Goal: Task Accomplishment & Management: Manage account settings

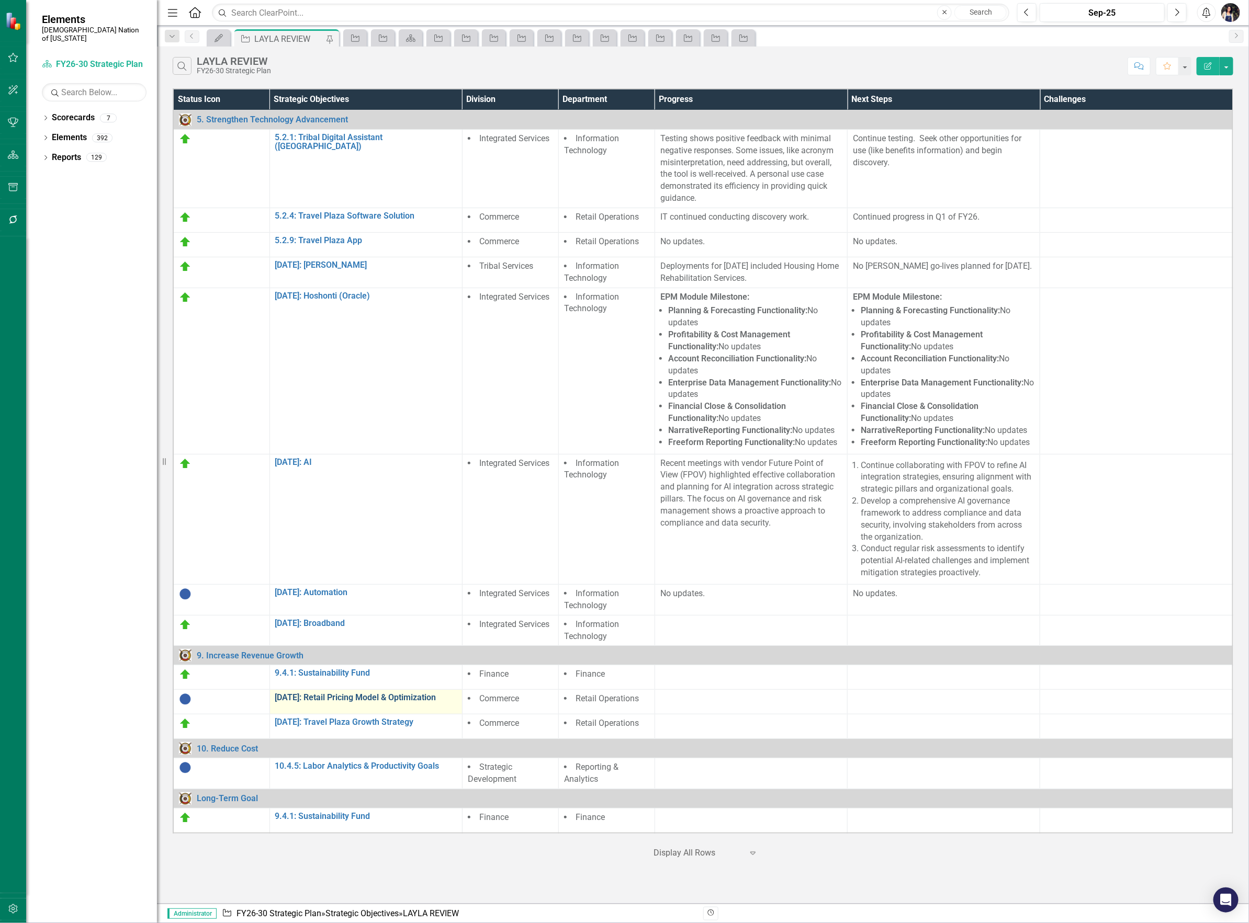
click at [356, 699] on link "[DATE]: Retail Pricing Model & Optimization" at bounding box center [366, 697] width 182 height 9
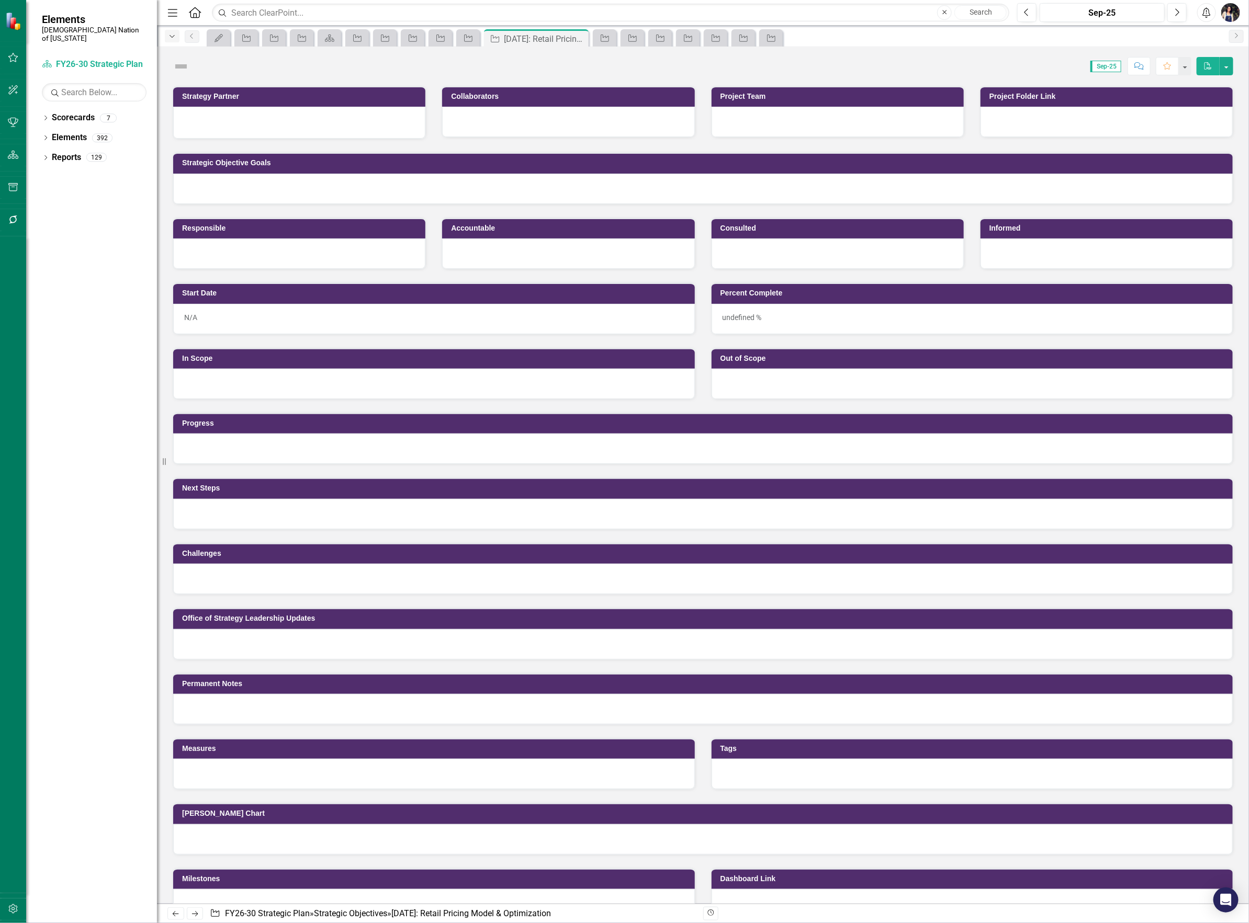
click at [172, 40] on icon "Dropdown" at bounding box center [171, 36] width 9 height 7
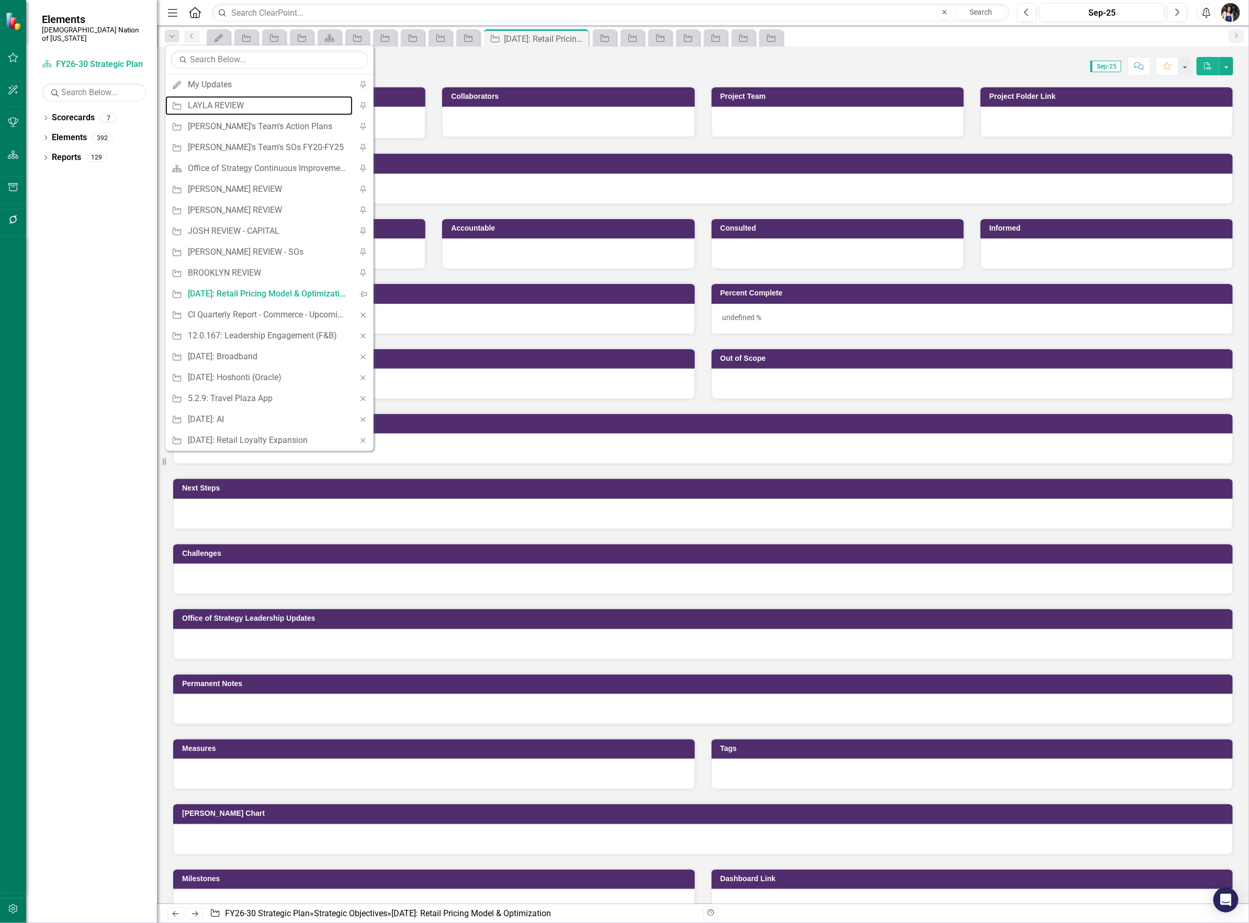
click at [225, 103] on div "LAYLA REVIEW" at bounding box center [268, 105] width 160 height 13
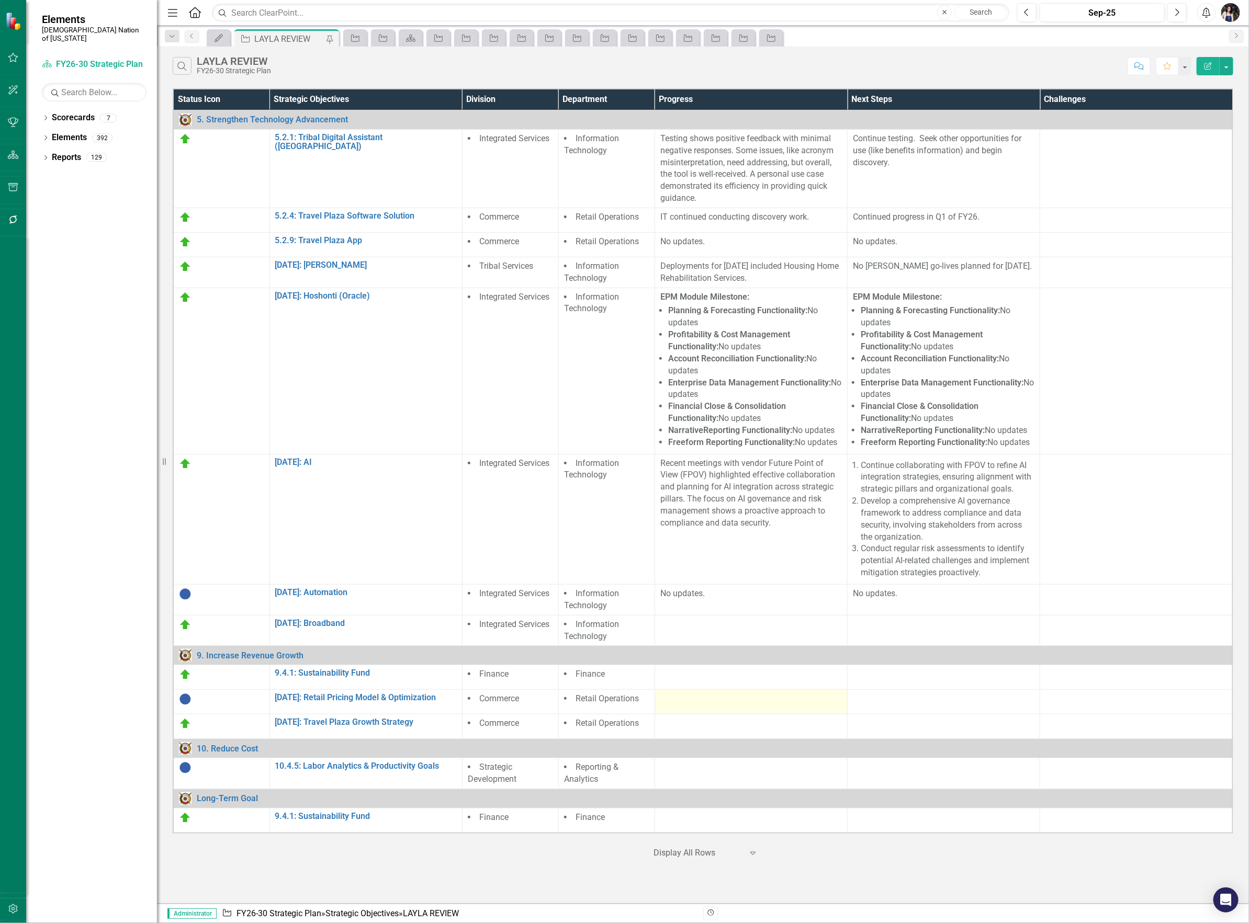
click at [710, 703] on div at bounding box center [751, 699] width 182 height 13
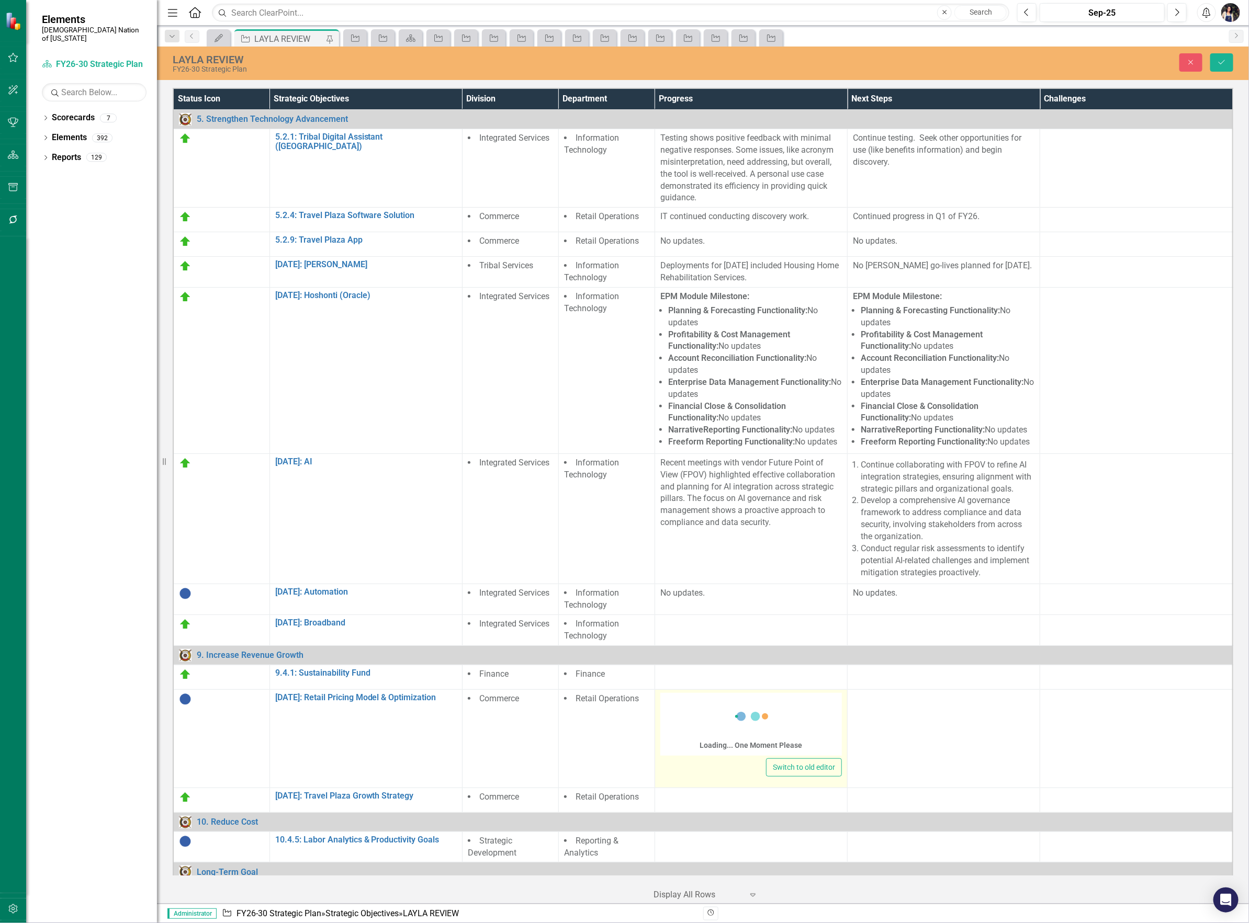
click at [714, 727] on div "Loading... One Moment Please" at bounding box center [751, 724] width 182 height 63
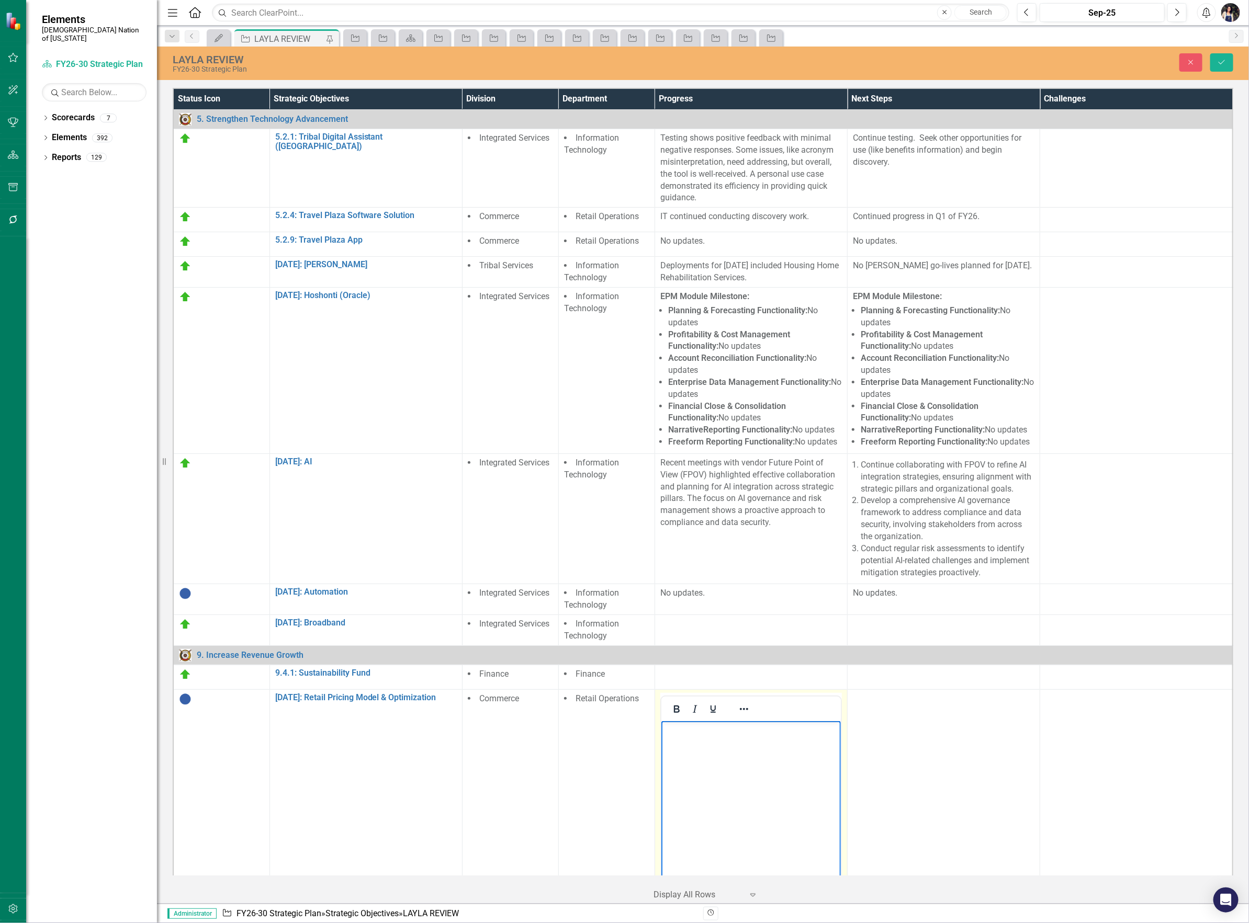
click at [716, 765] on body "Rich Text Area. Press ALT-0 for help." at bounding box center [750, 799] width 179 height 157
copy p "No updates."
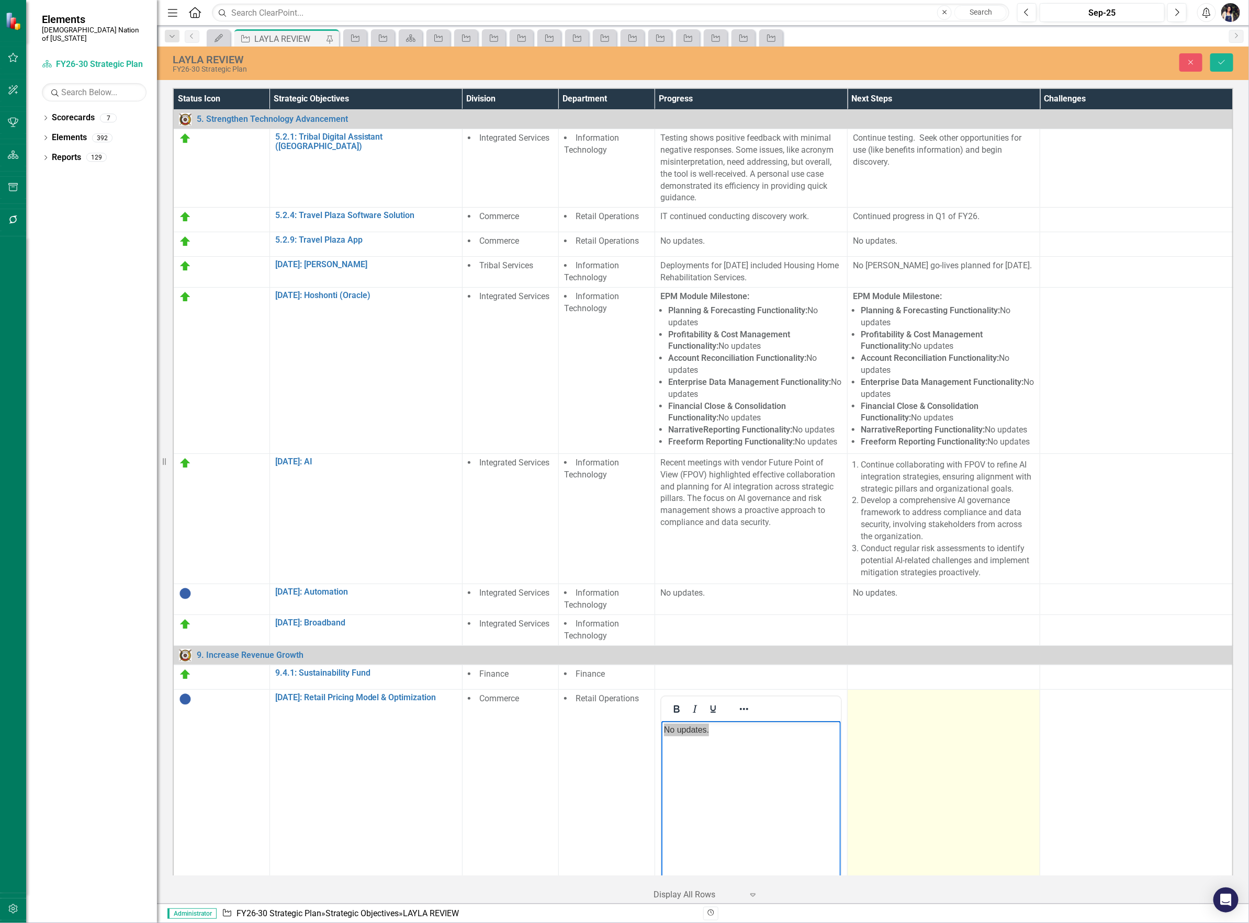
click at [915, 789] on td at bounding box center [943, 812] width 193 height 247
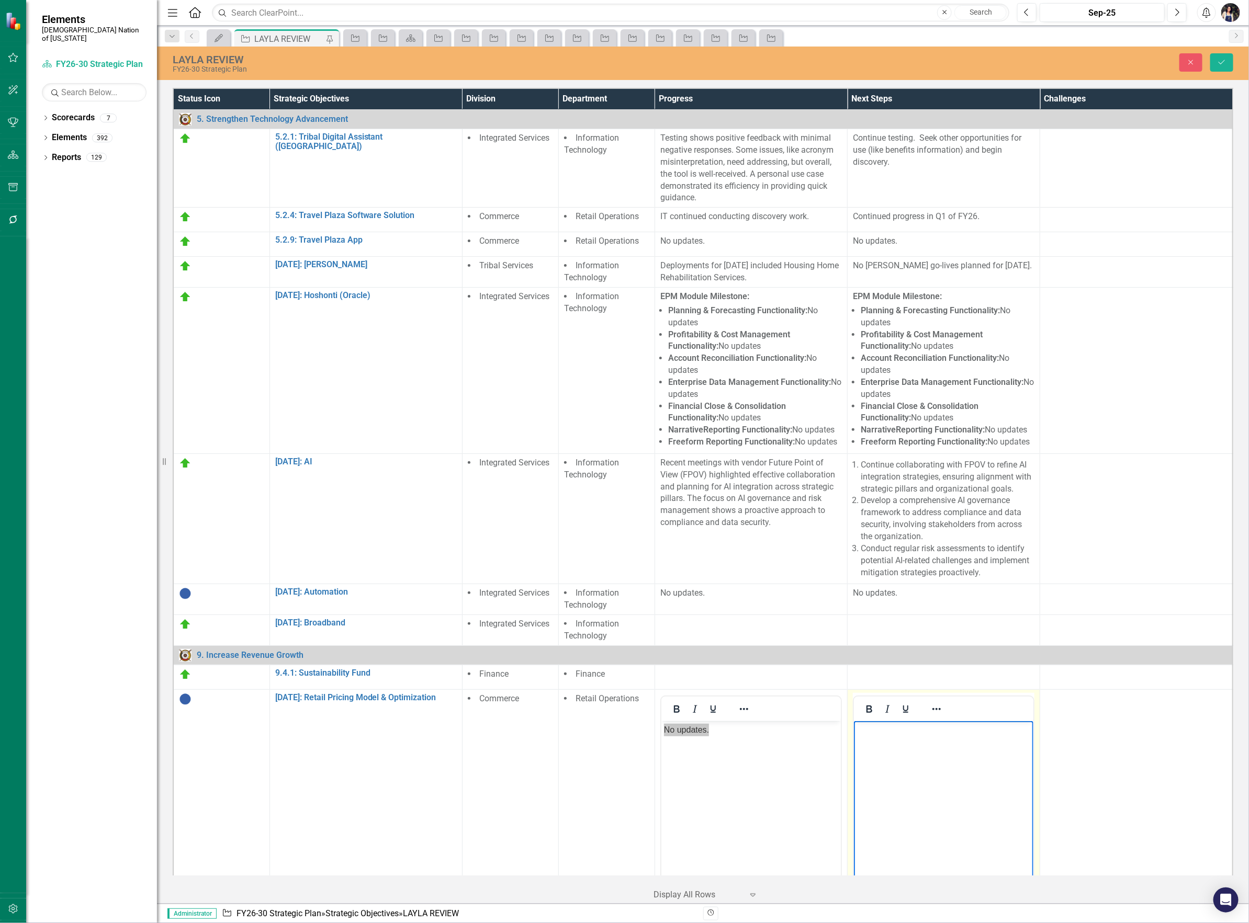
click at [923, 793] on body "Rich Text Area. Press ALT-0 for help." at bounding box center [942, 799] width 179 height 157
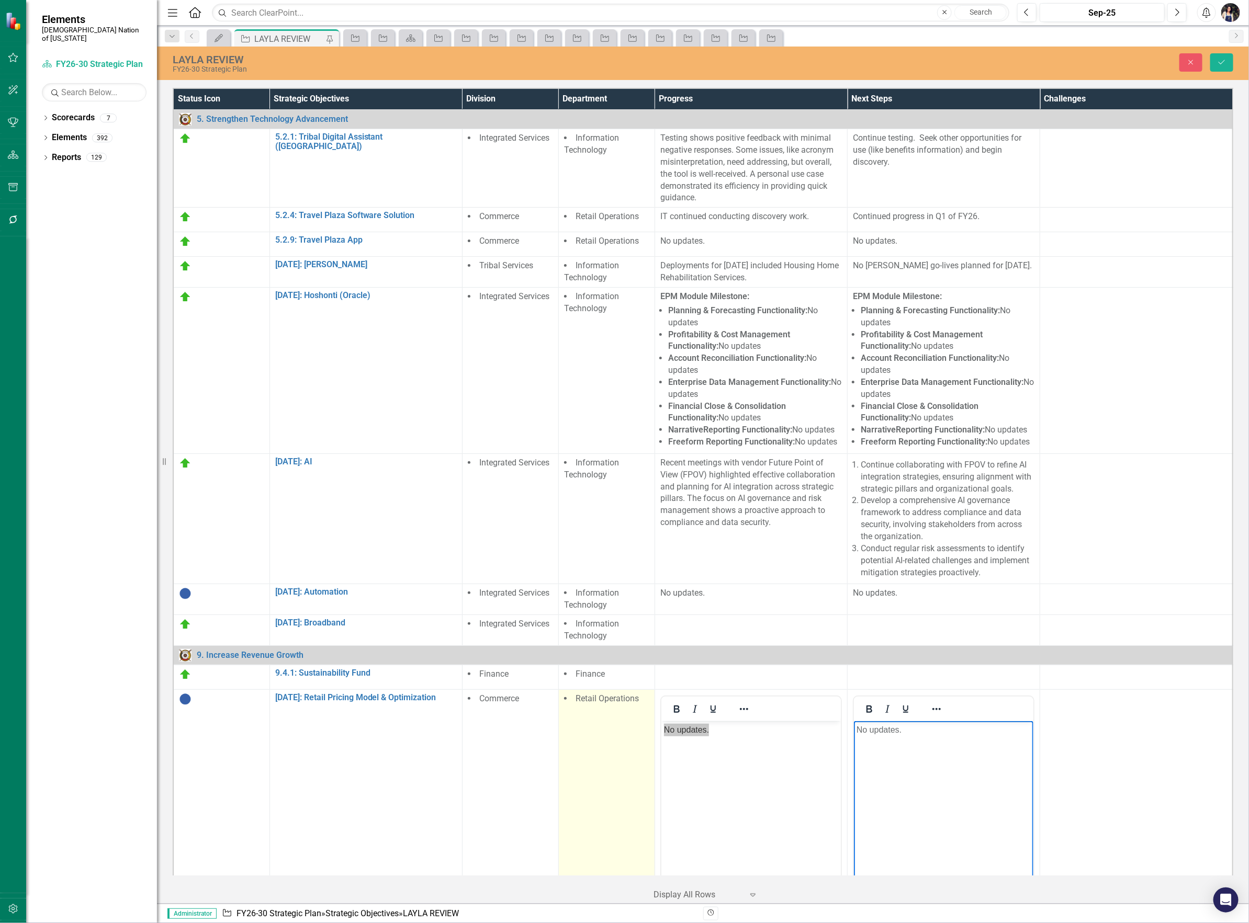
scroll to position [191, 0]
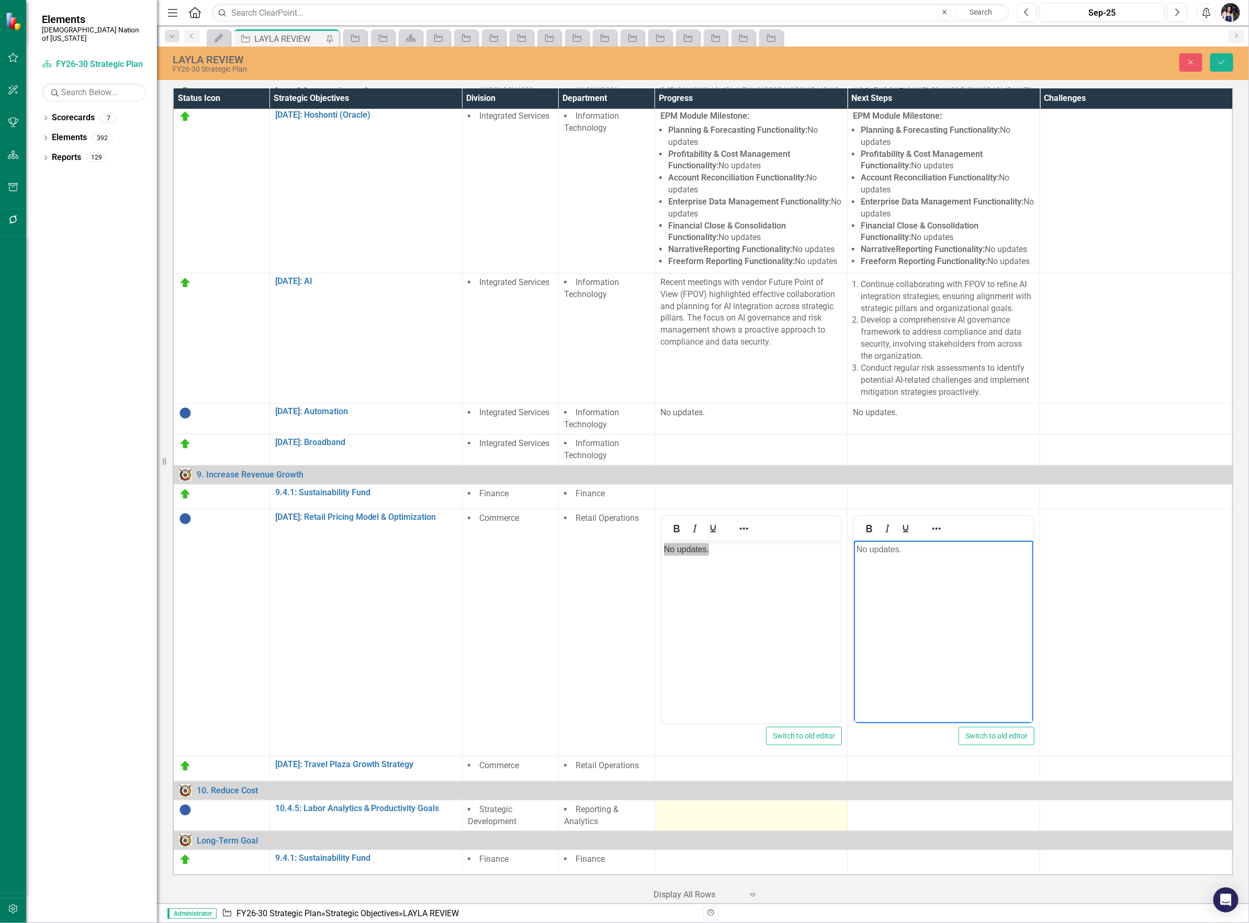
click at [762, 813] on td at bounding box center [750, 815] width 193 height 31
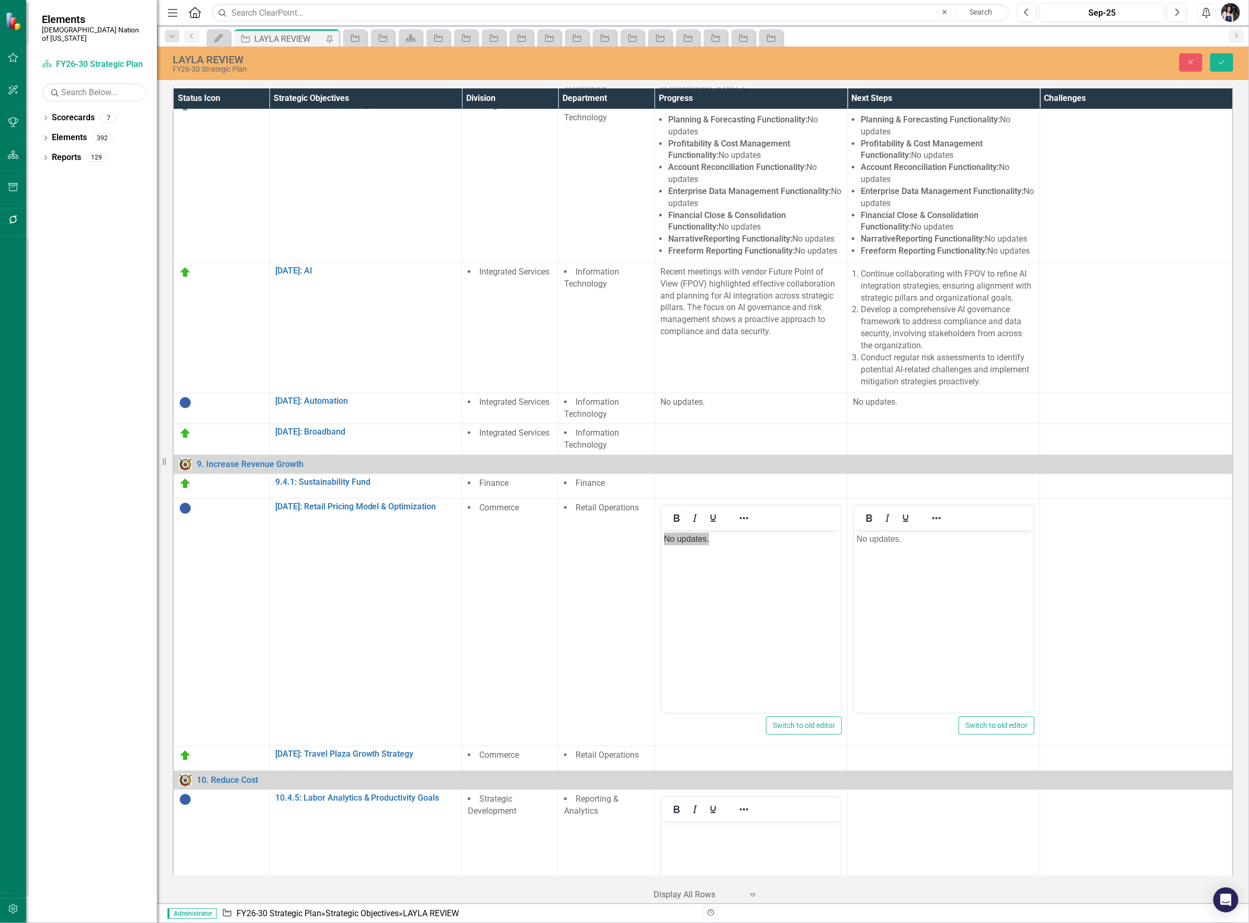
scroll to position [0, 0]
click at [751, 840] on body "Rich Text Area. Press ALT-0 for help." at bounding box center [750, 899] width 179 height 157
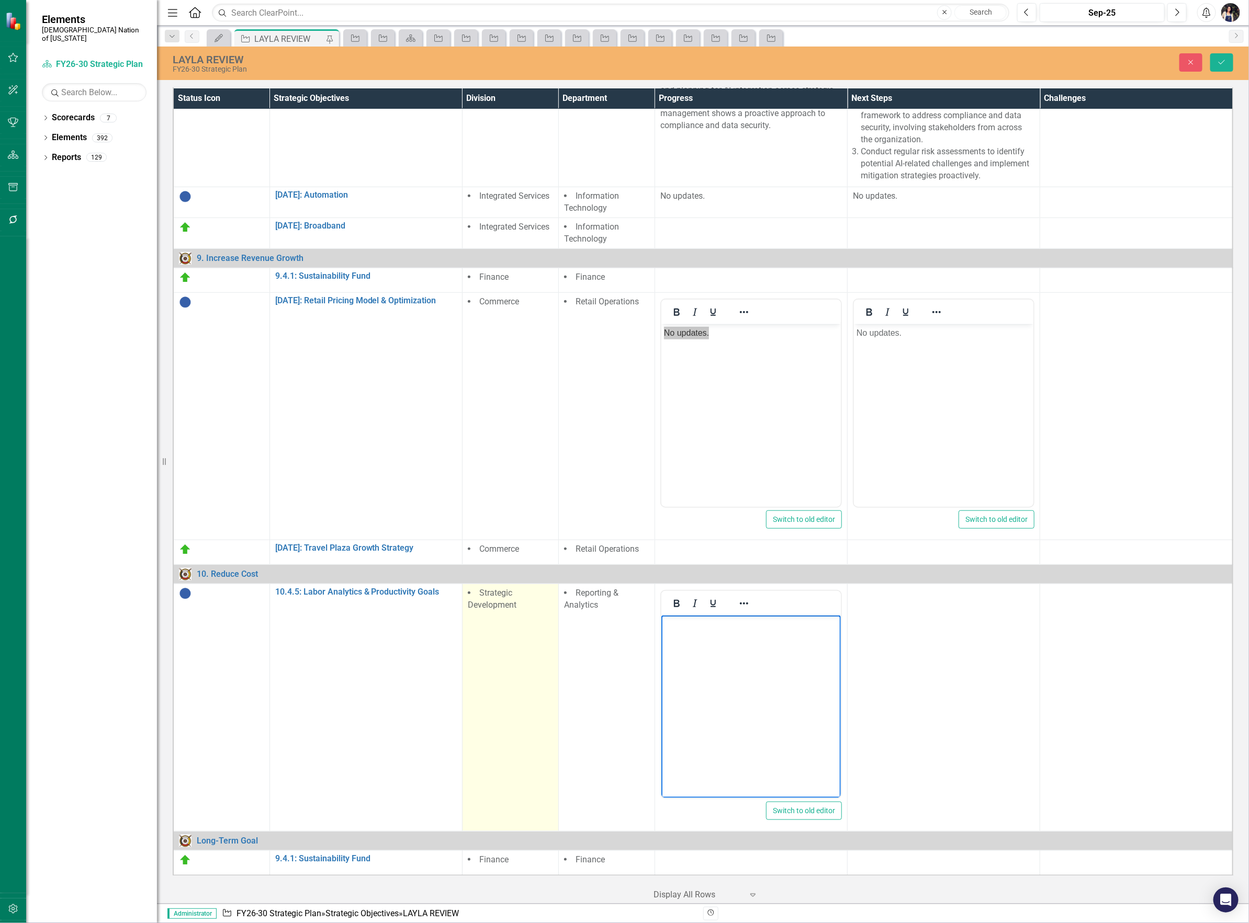
scroll to position [408, 0]
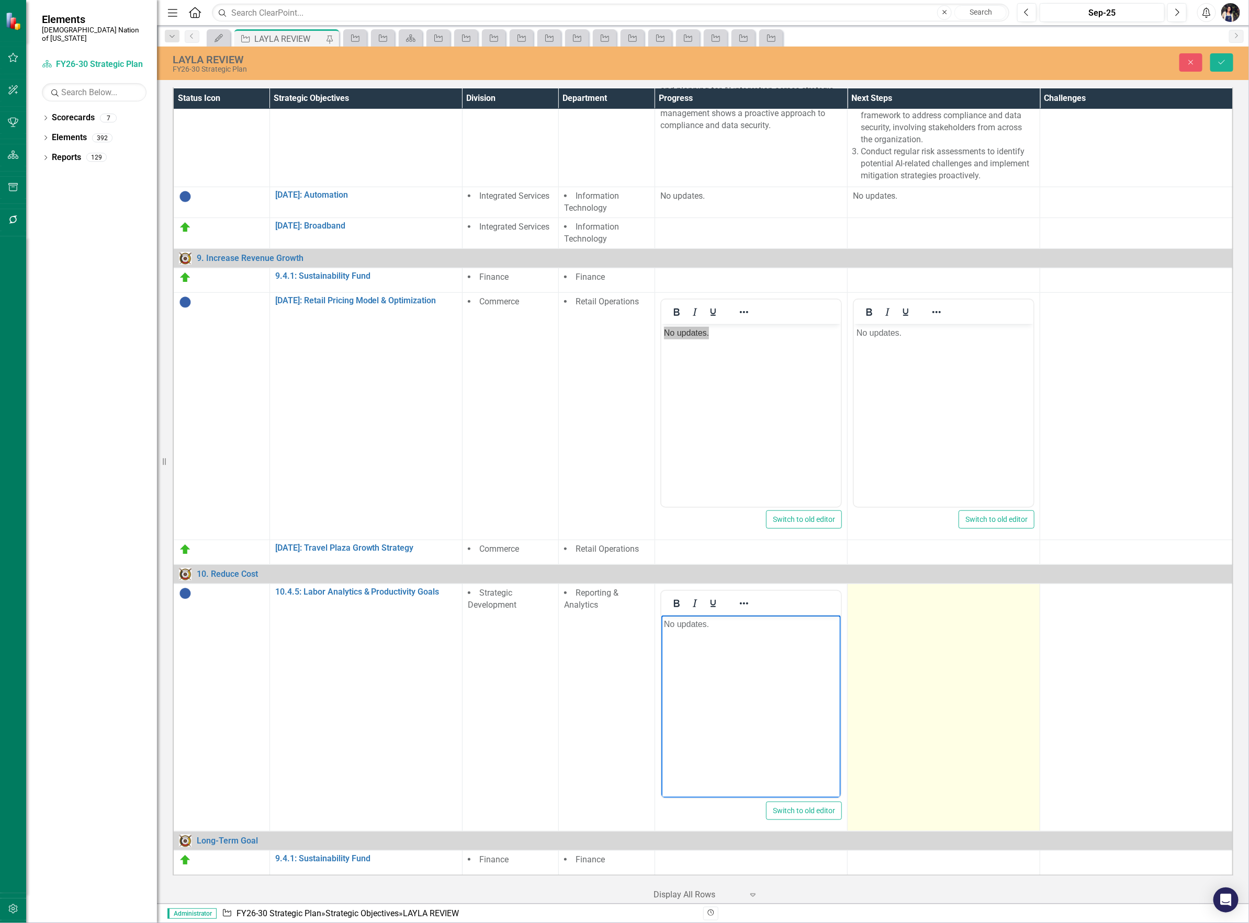
click at [887, 678] on td at bounding box center [943, 707] width 193 height 247
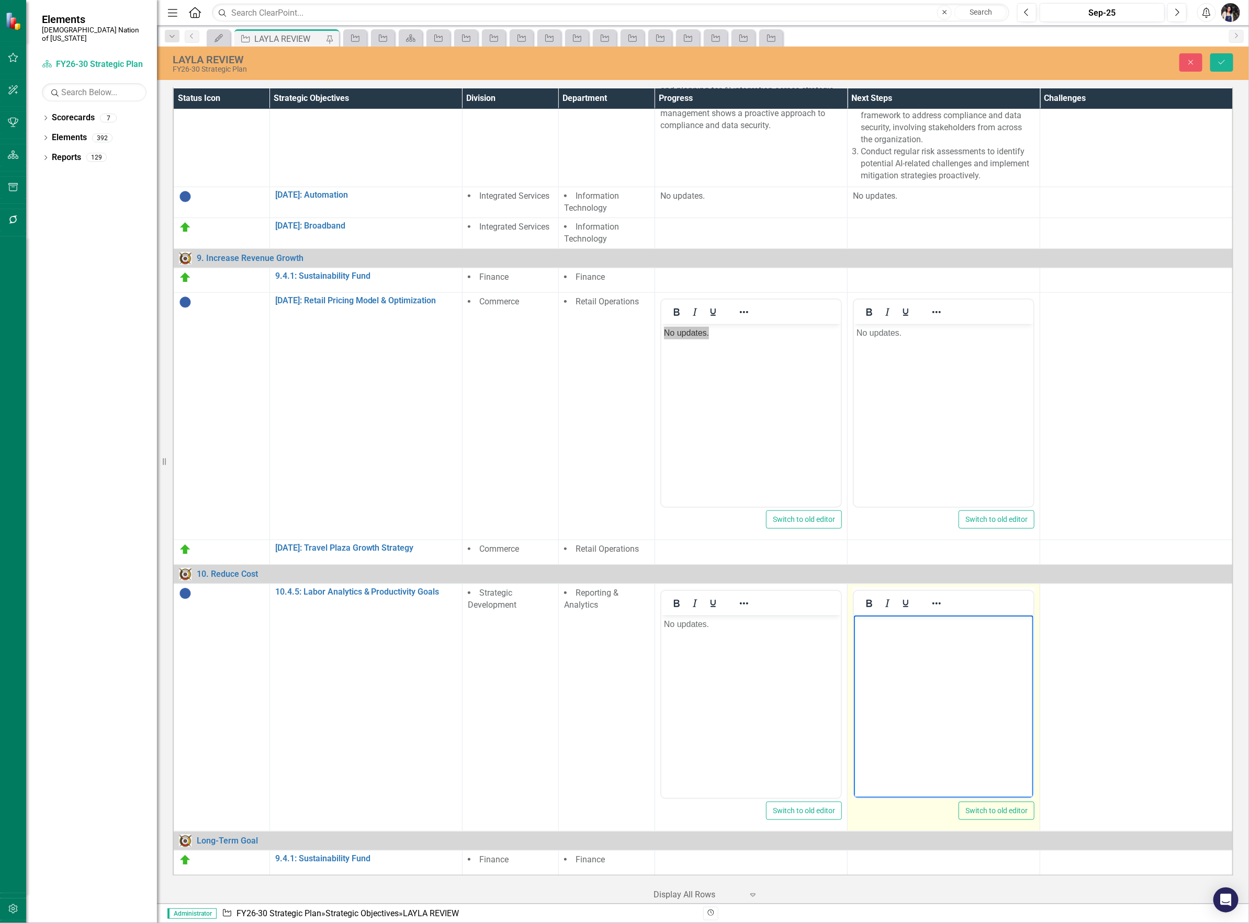
scroll to position [0, 0]
click at [1221, 63] on icon "submit" at bounding box center [1221, 62] width 6 height 4
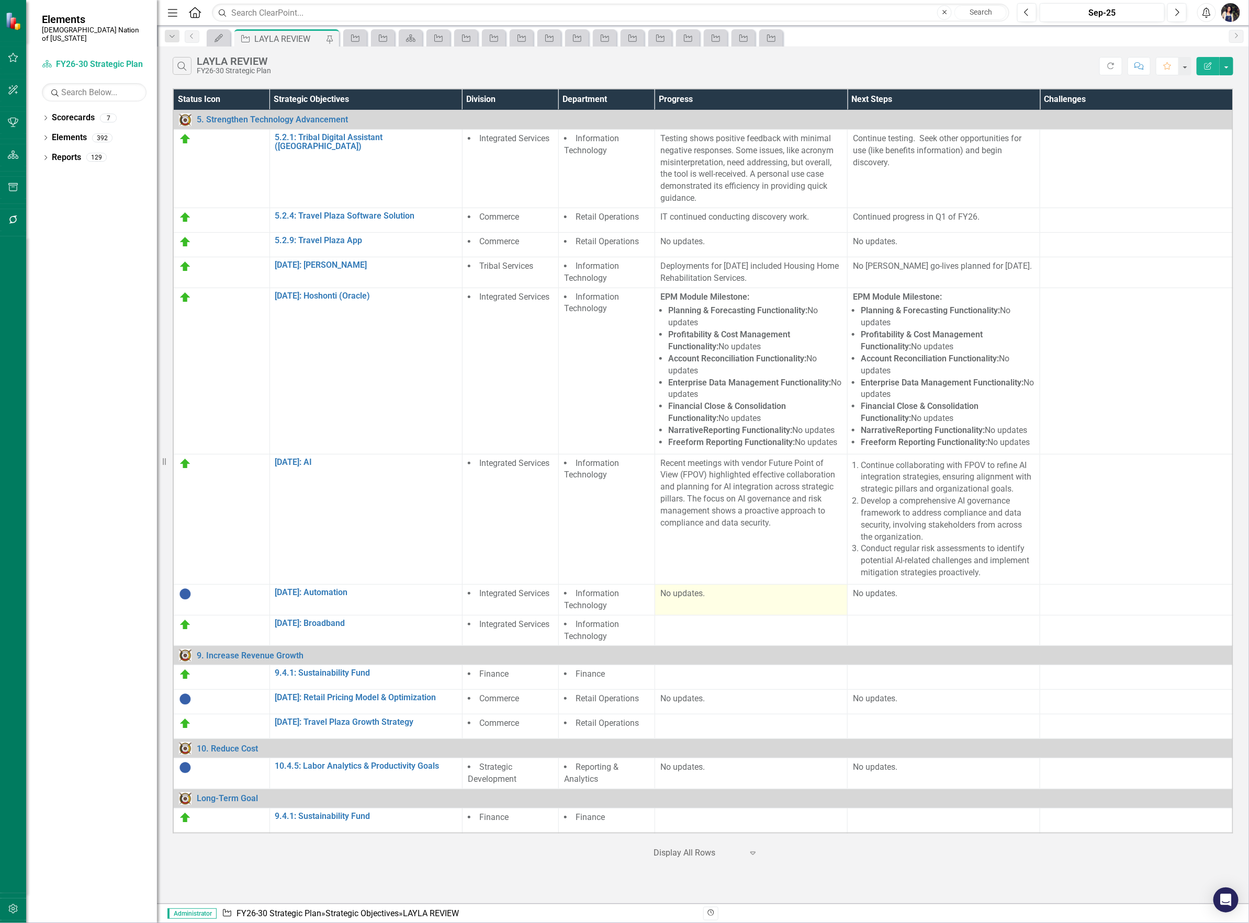
click at [727, 602] on td "No updates." at bounding box center [750, 600] width 193 height 31
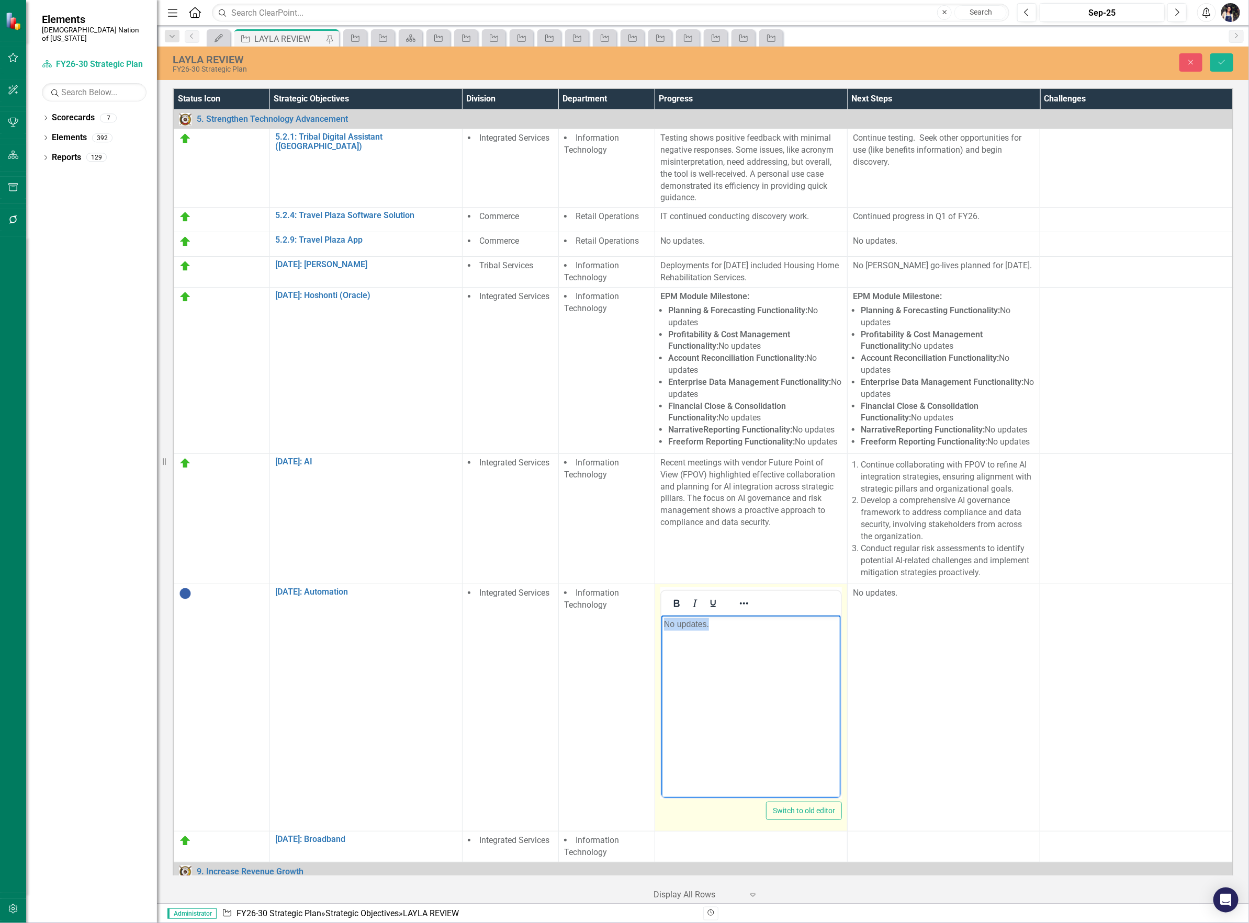
drag, startPoint x: 717, startPoint y: 629, endPoint x: 620, endPoint y: 626, distance: 97.3
click at [661, 626] on html "No updates." at bounding box center [750, 694] width 179 height 157
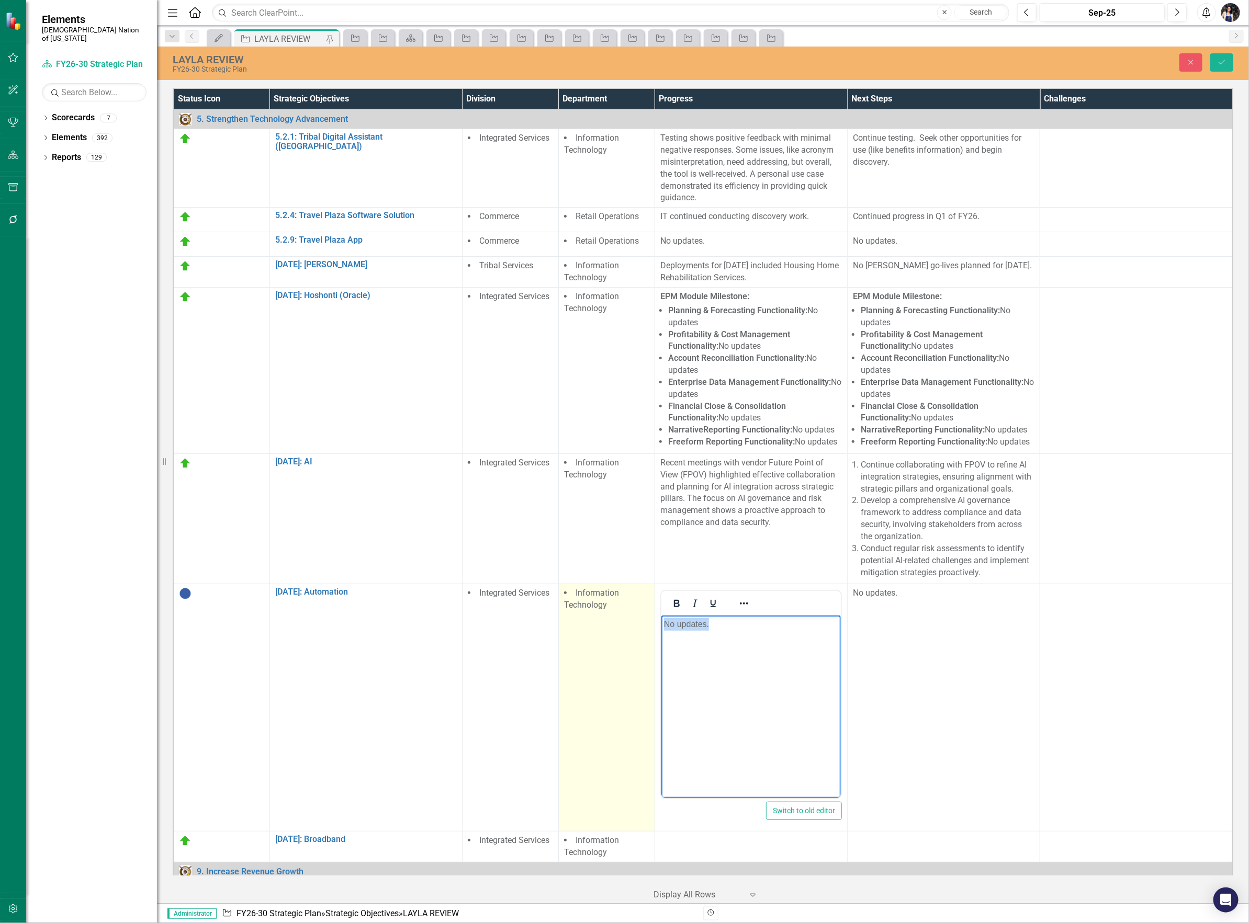
copy p "No updates."
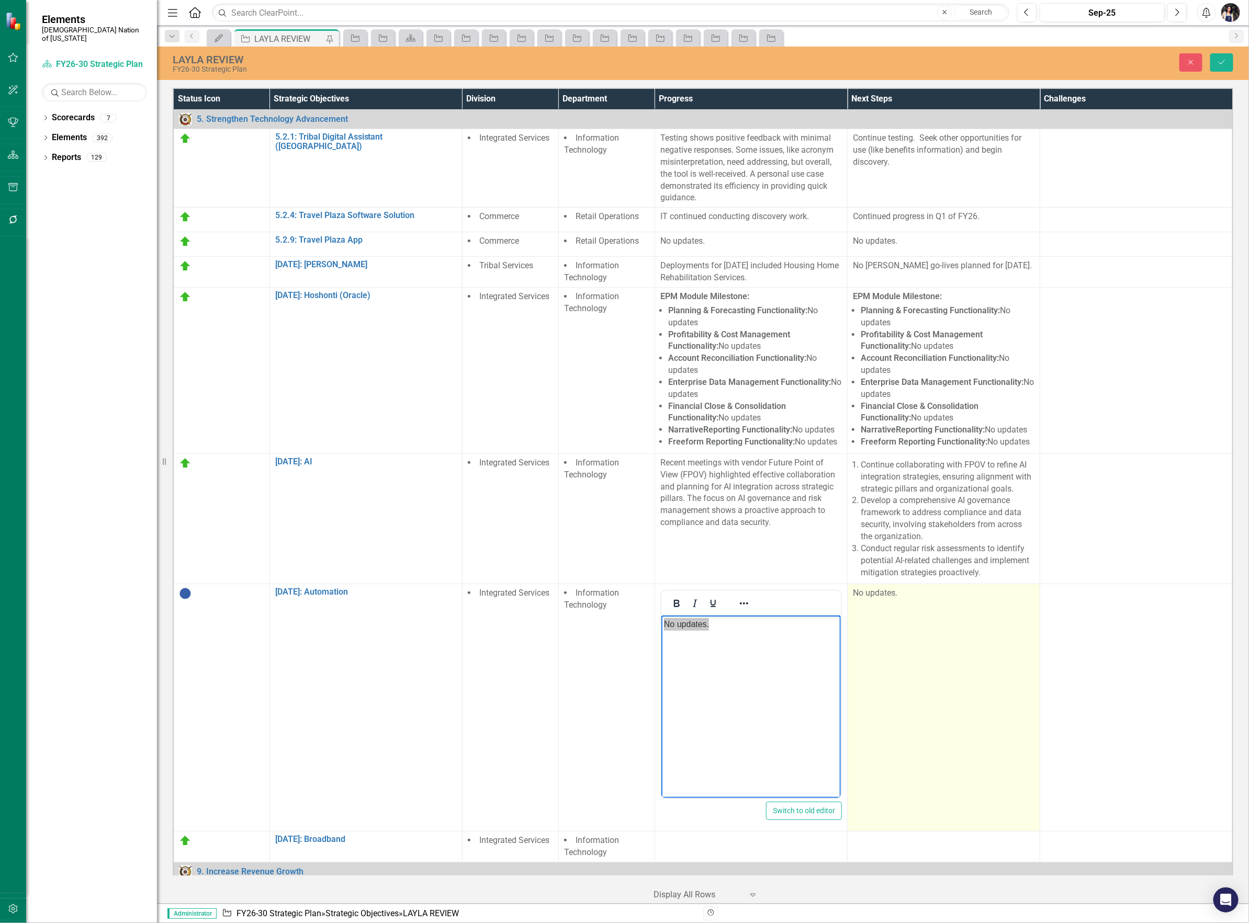
click at [908, 618] on td "No updates." at bounding box center [943, 707] width 193 height 247
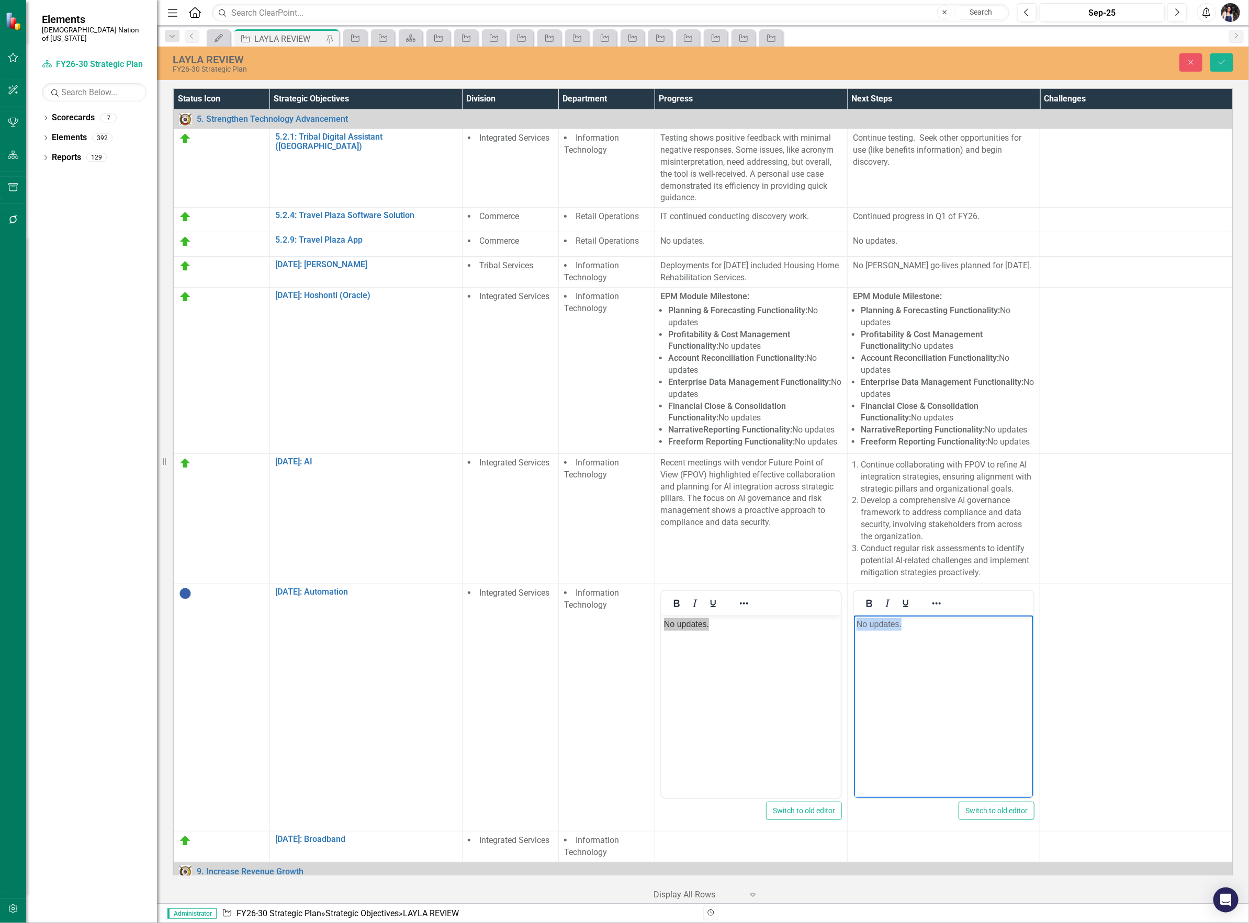
drag, startPoint x: 895, startPoint y: 624, endPoint x: 791, endPoint y: 641, distance: 104.9
click at [853, 641] on html "No updates." at bounding box center [942, 694] width 179 height 157
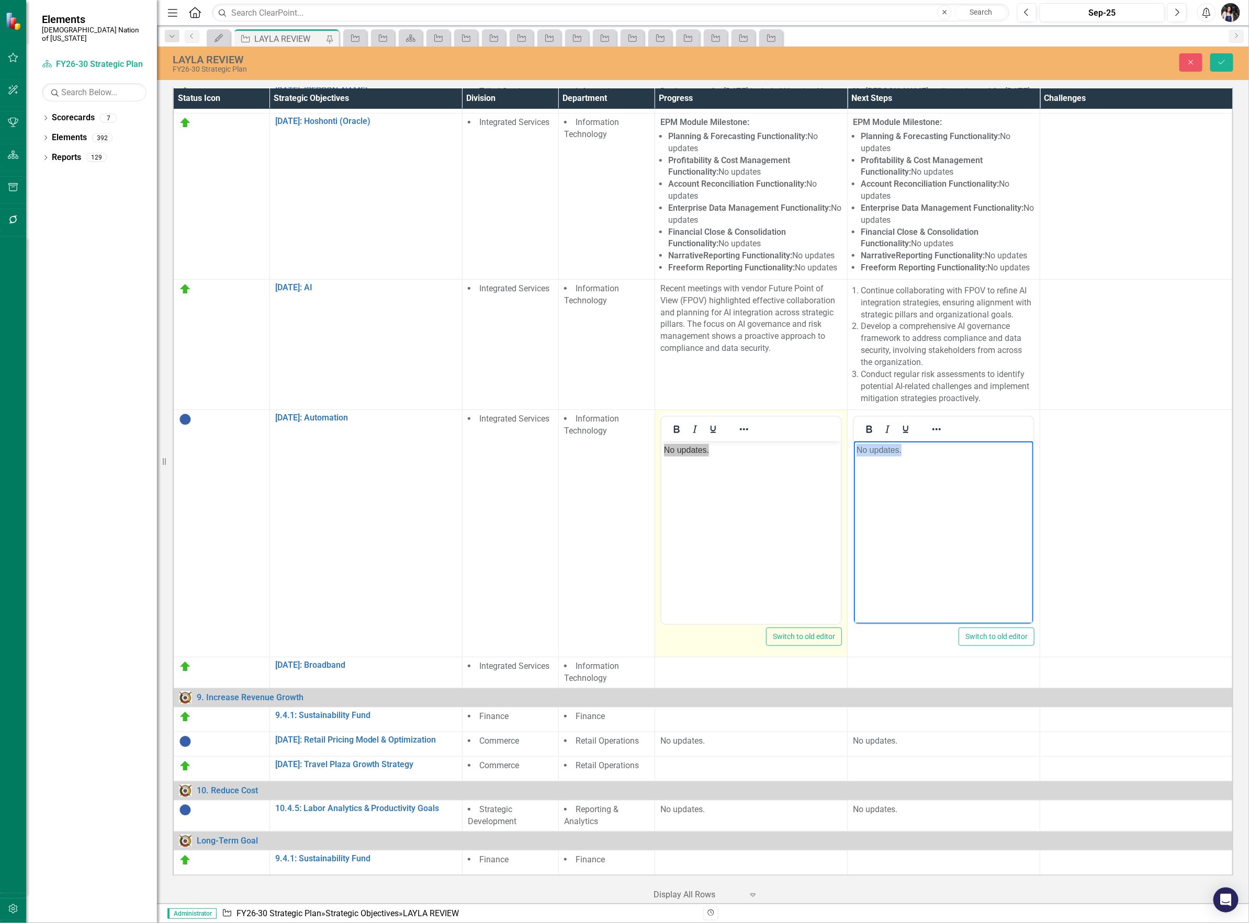
scroll to position [185, 0]
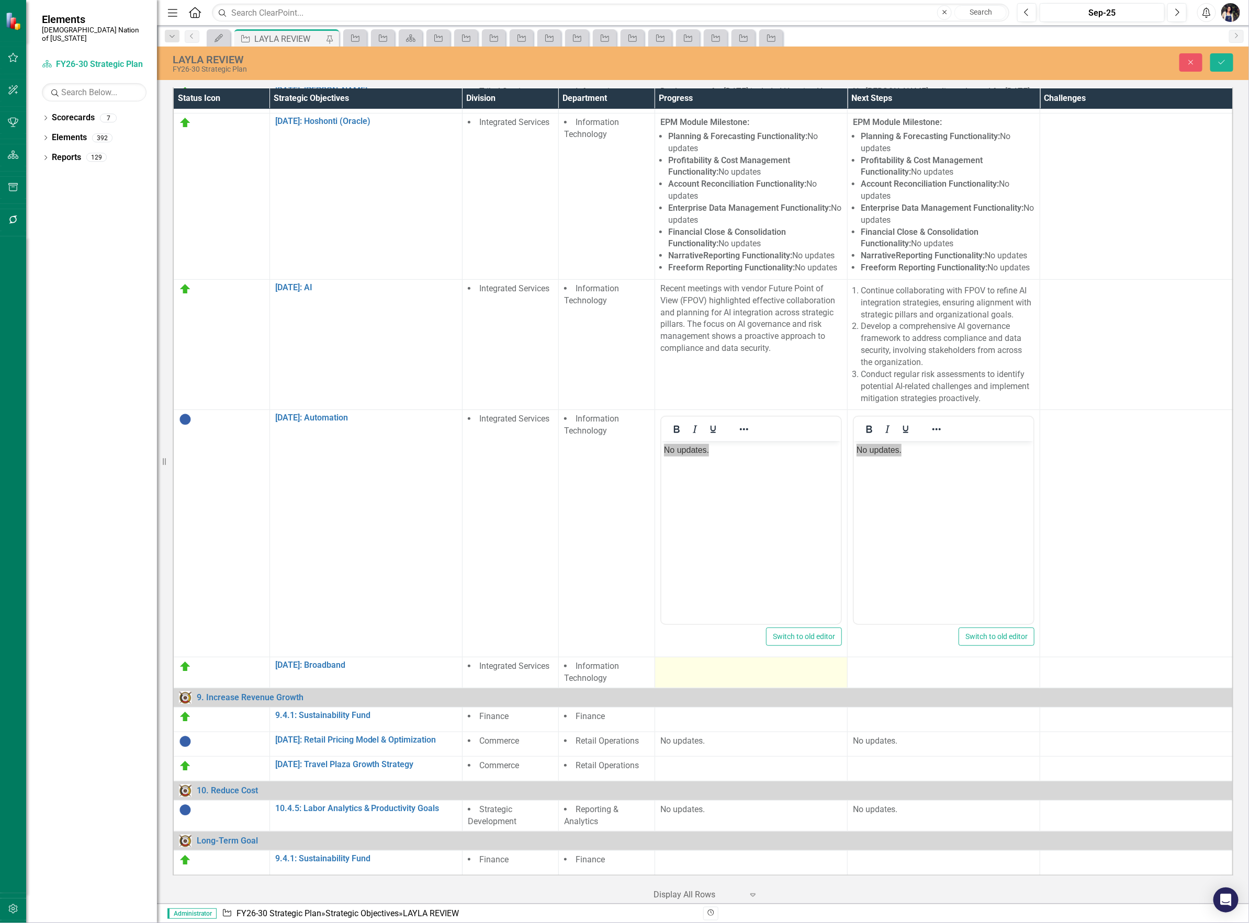
click at [746, 661] on div at bounding box center [751, 667] width 182 height 13
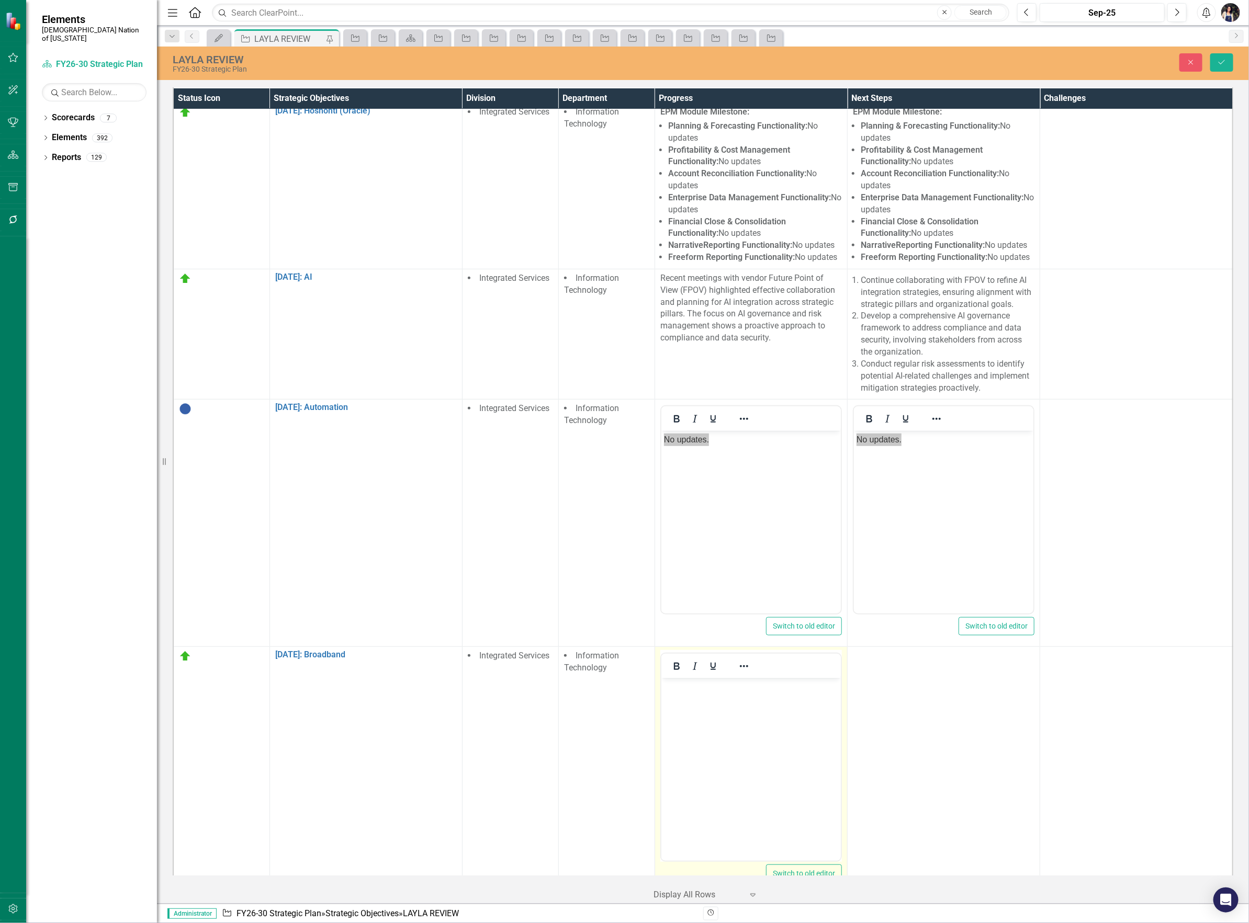
scroll to position [0, 0]
click at [732, 743] on body "Rich Text Area. Press ALT-0 for help." at bounding box center [750, 756] width 179 height 157
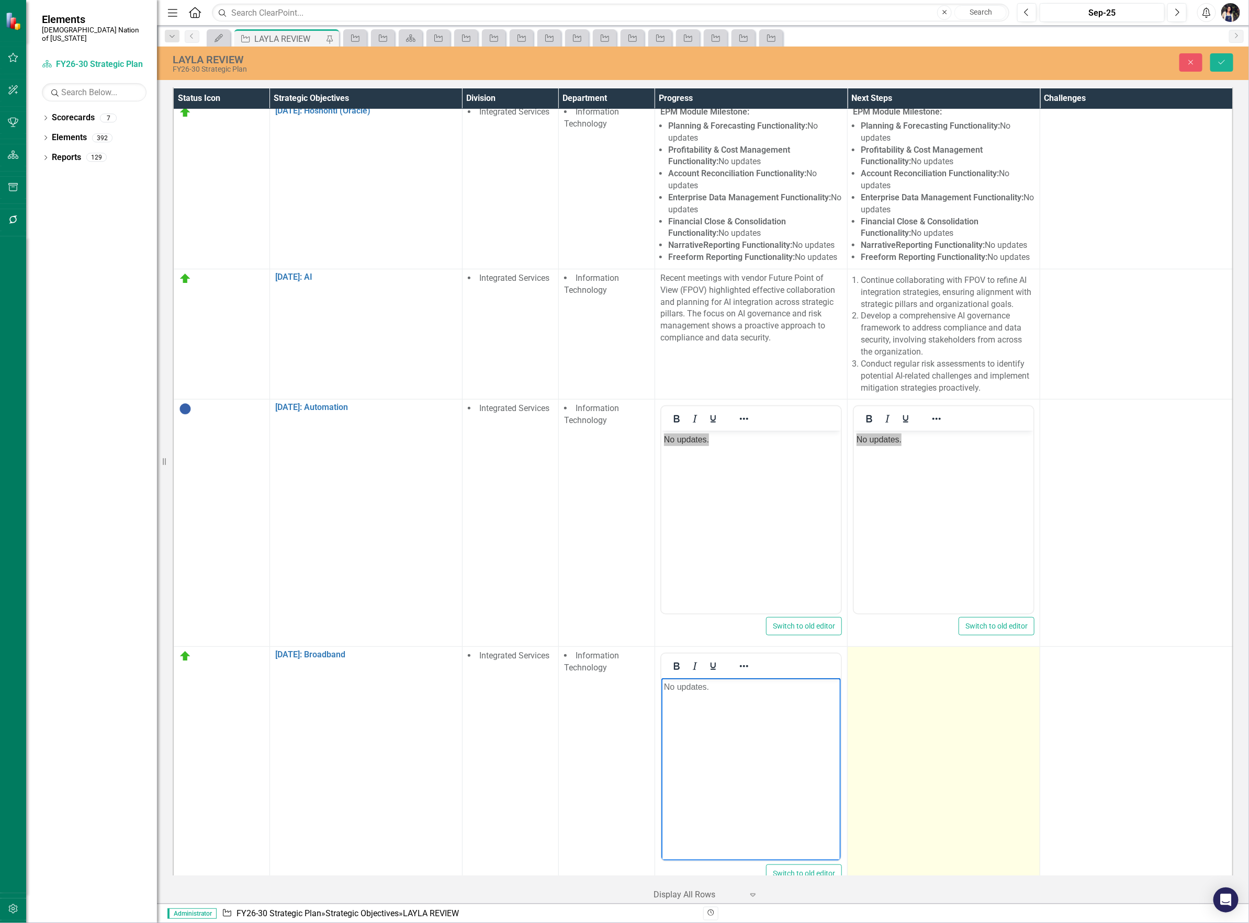
click at [924, 736] on td at bounding box center [943, 770] width 193 height 247
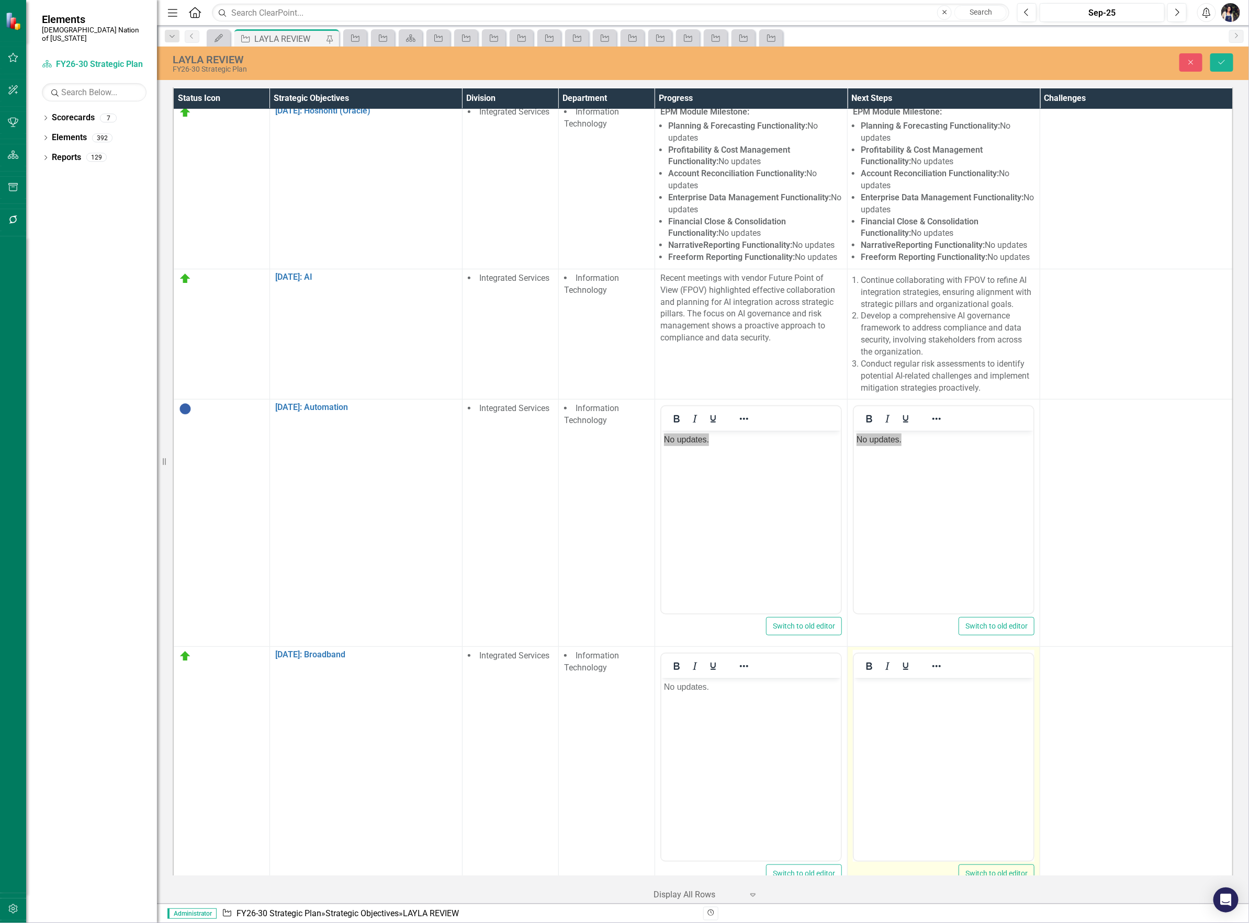
click at [928, 768] on body "Rich Text Area. Press ALT-0 for help." at bounding box center [942, 756] width 179 height 157
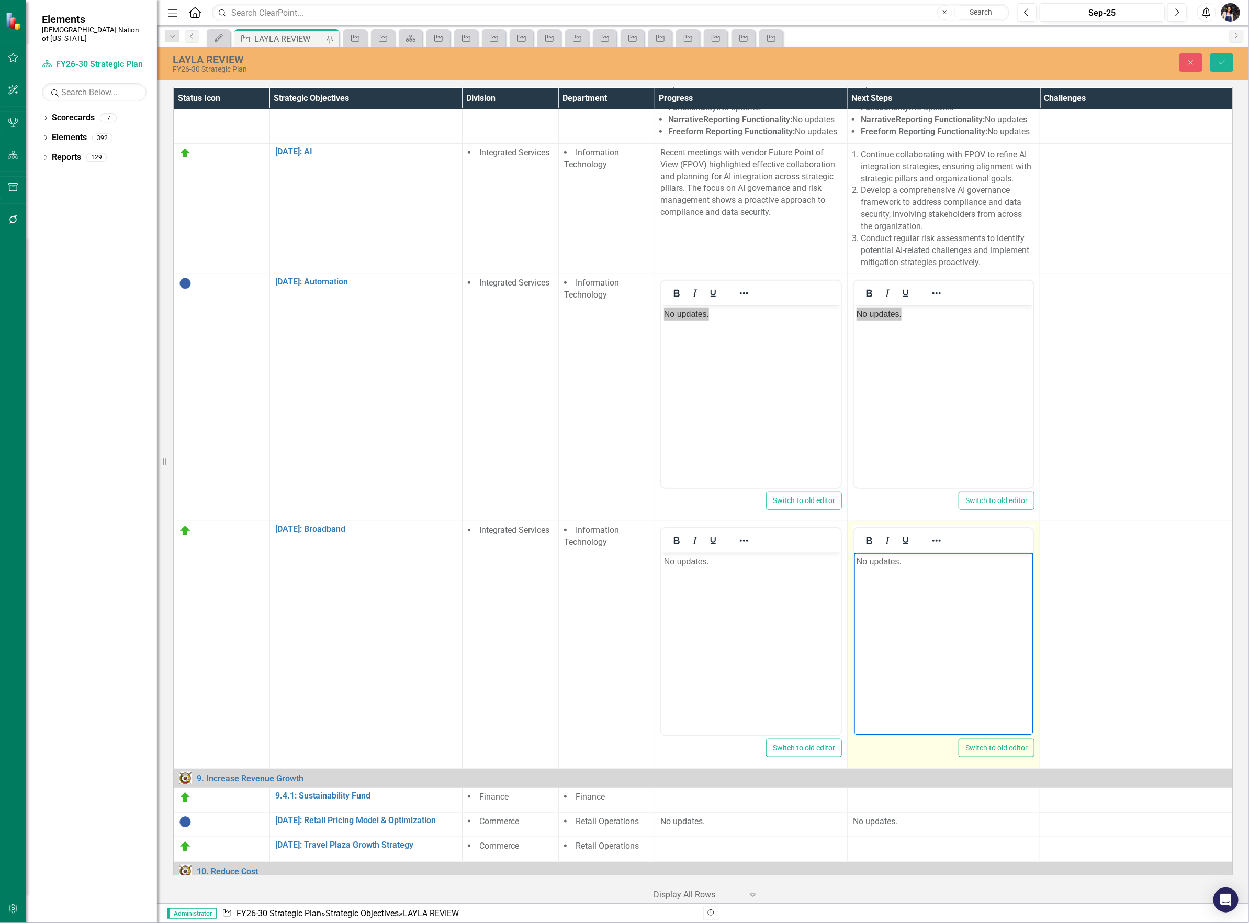
scroll to position [402, 0]
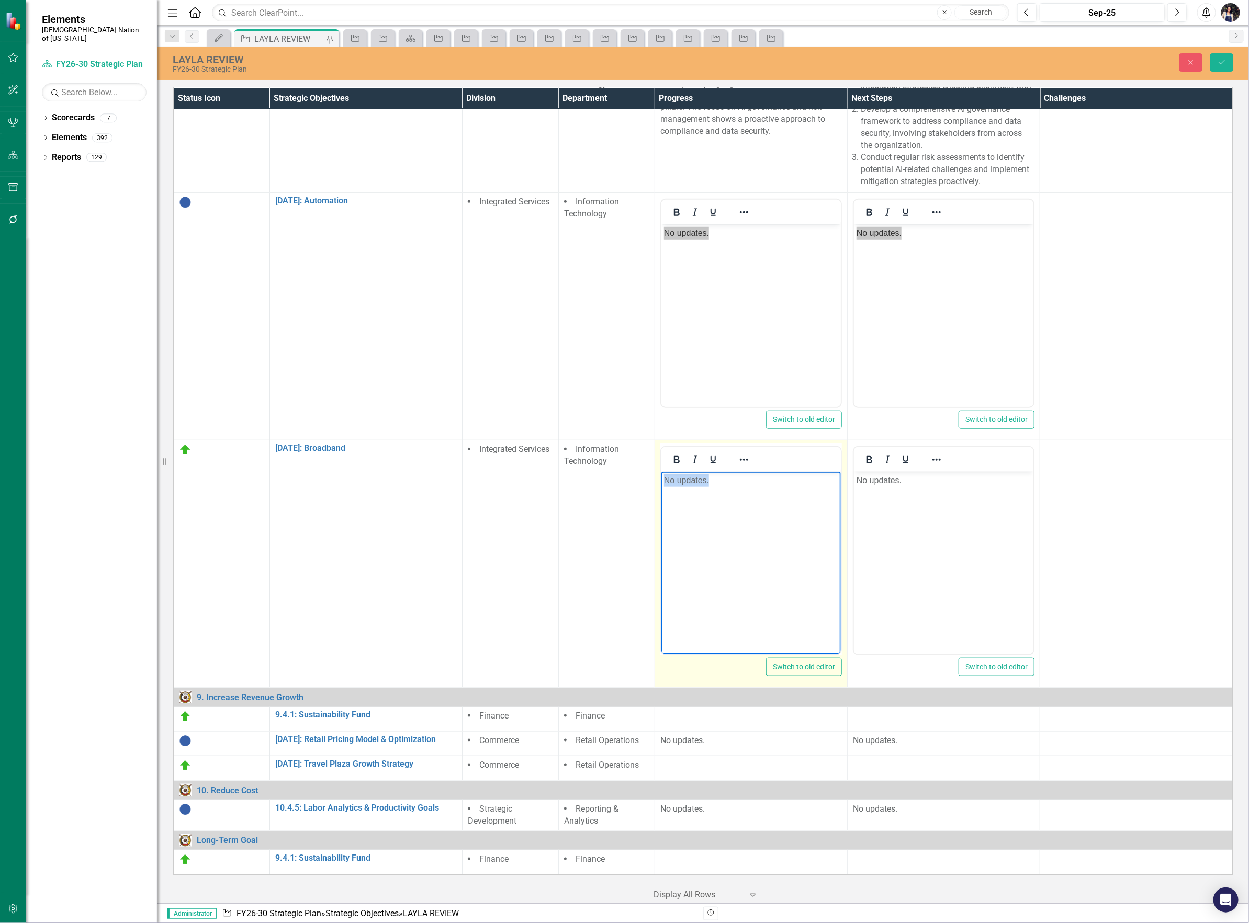
drag, startPoint x: 722, startPoint y: 482, endPoint x: 576, endPoint y: 490, distance: 146.2
click at [661, 490] on html "No updates." at bounding box center [750, 550] width 179 height 157
click at [740, 454] on icon "Reveal or hide additional toolbar items" at bounding box center [744, 460] width 13 height 13
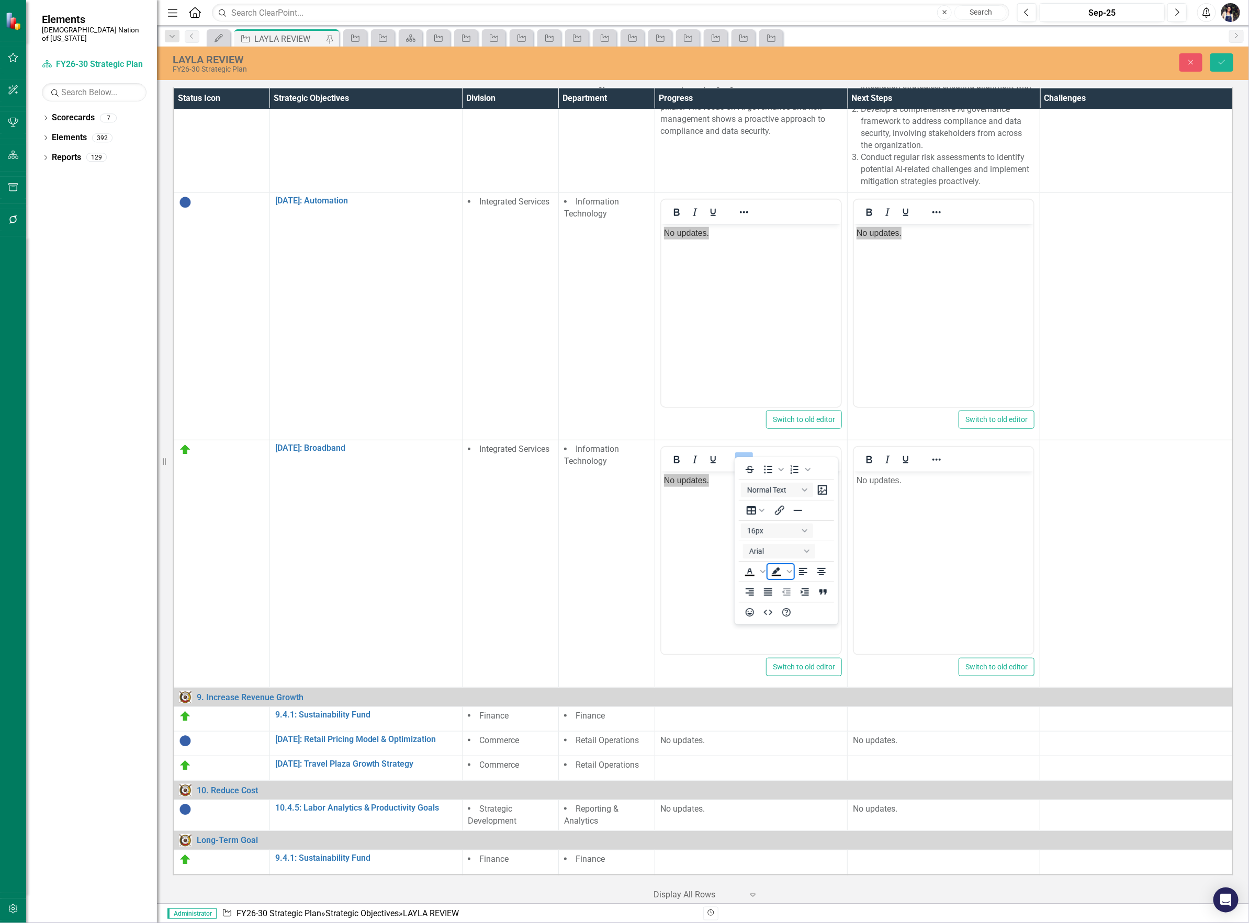
click at [778, 569] on icon "Background color Black" at bounding box center [776, 571] width 8 height 7
click at [788, 573] on icon "Background color Black" at bounding box center [789, 571] width 5 height 5
click at [777, 594] on div "Light Green" at bounding box center [776, 587] width 13 height 13
click at [700, 602] on body "No updates." at bounding box center [750, 550] width 179 height 157
click at [718, 717] on td at bounding box center [750, 719] width 193 height 25
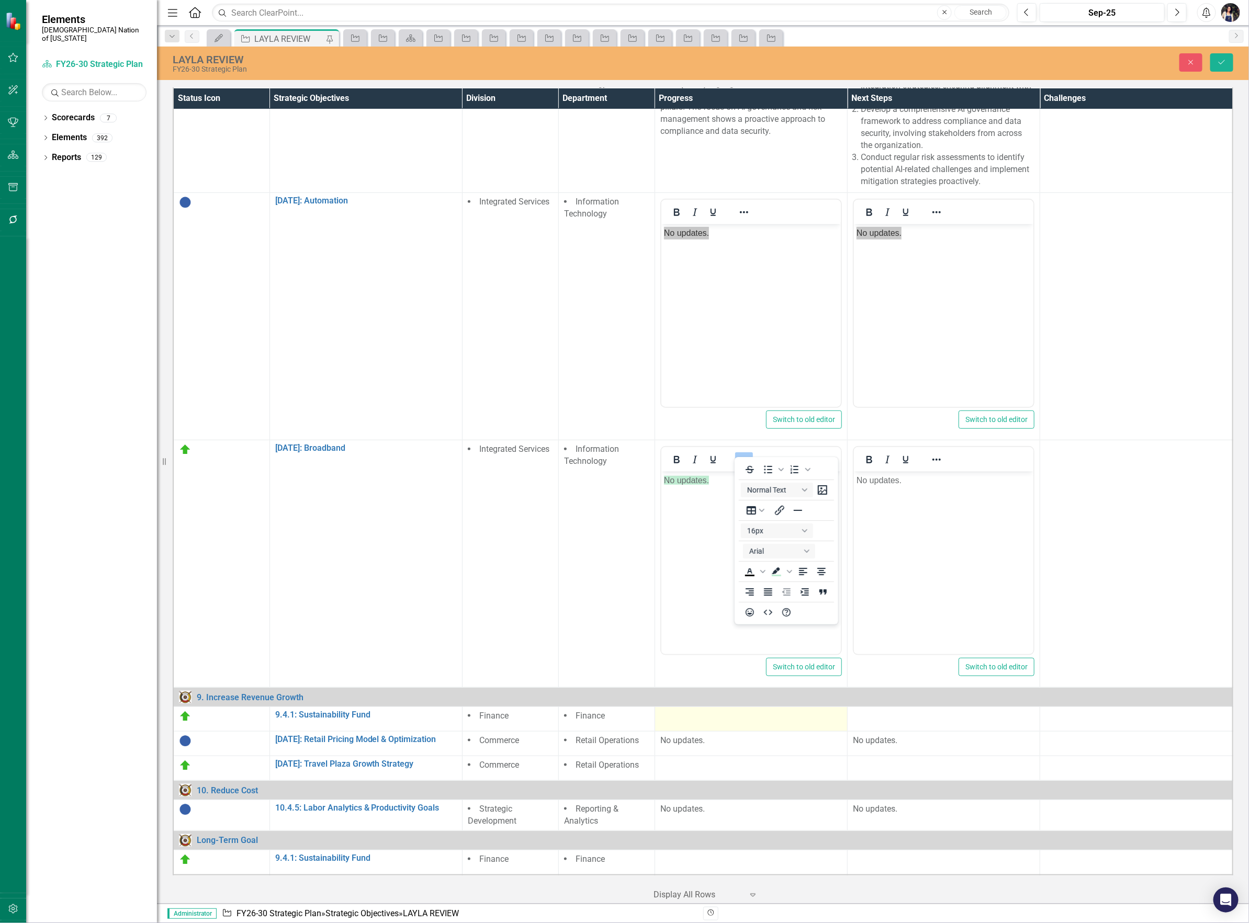
click at [718, 717] on td at bounding box center [750, 719] width 193 height 25
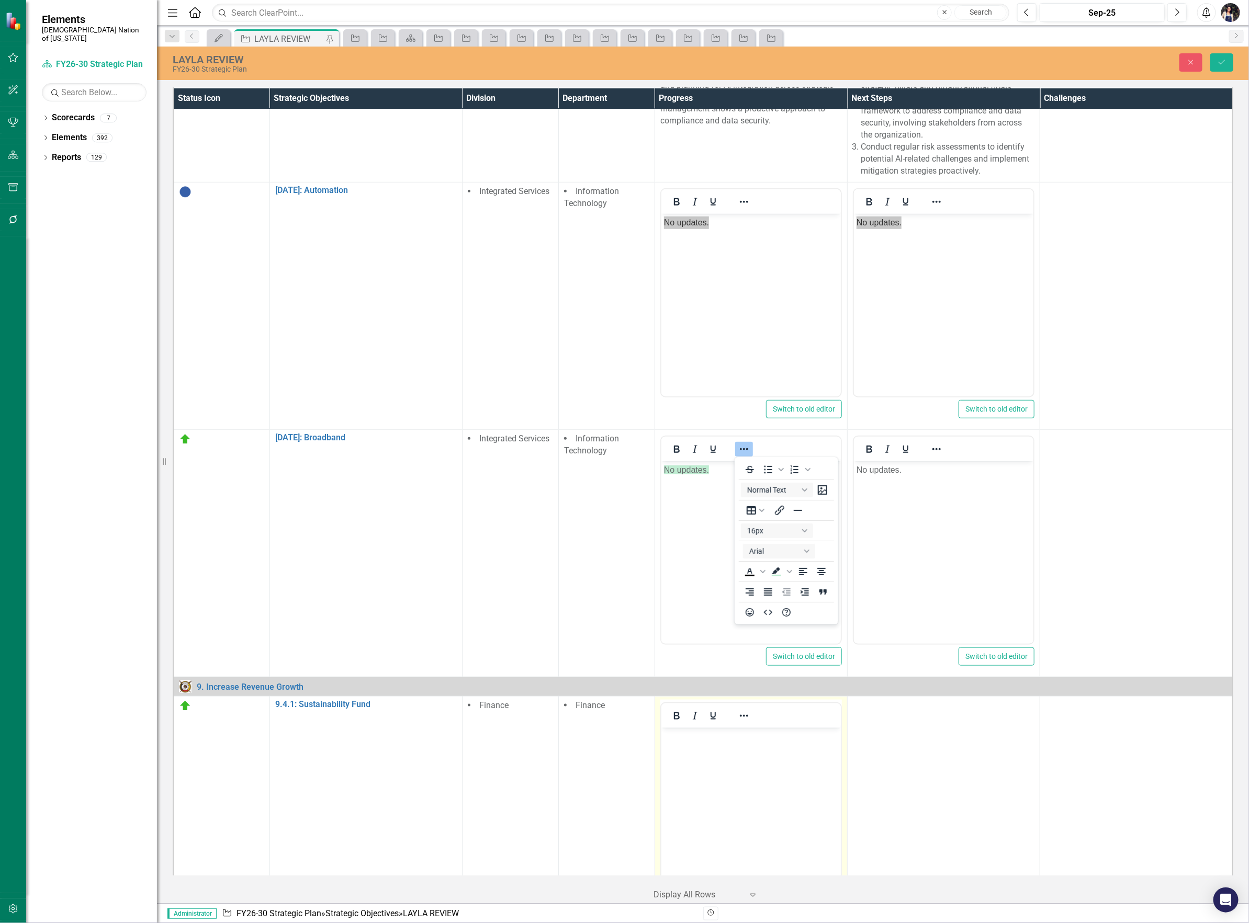
scroll to position [0, 0]
click at [714, 781] on body "Rich Text Area. Press ALT-0 for help." at bounding box center [750, 806] width 179 height 157
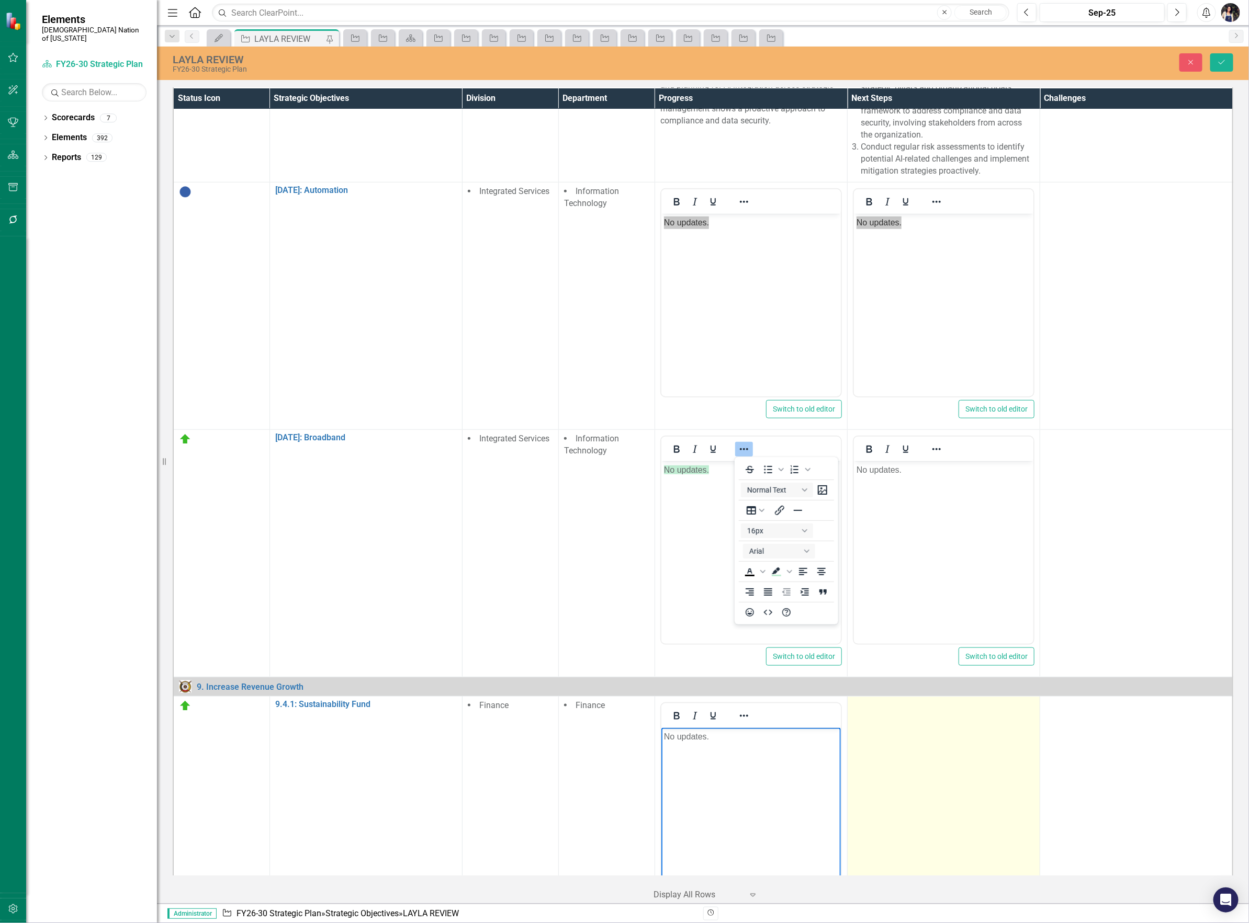
click at [943, 784] on td at bounding box center [943, 820] width 193 height 247
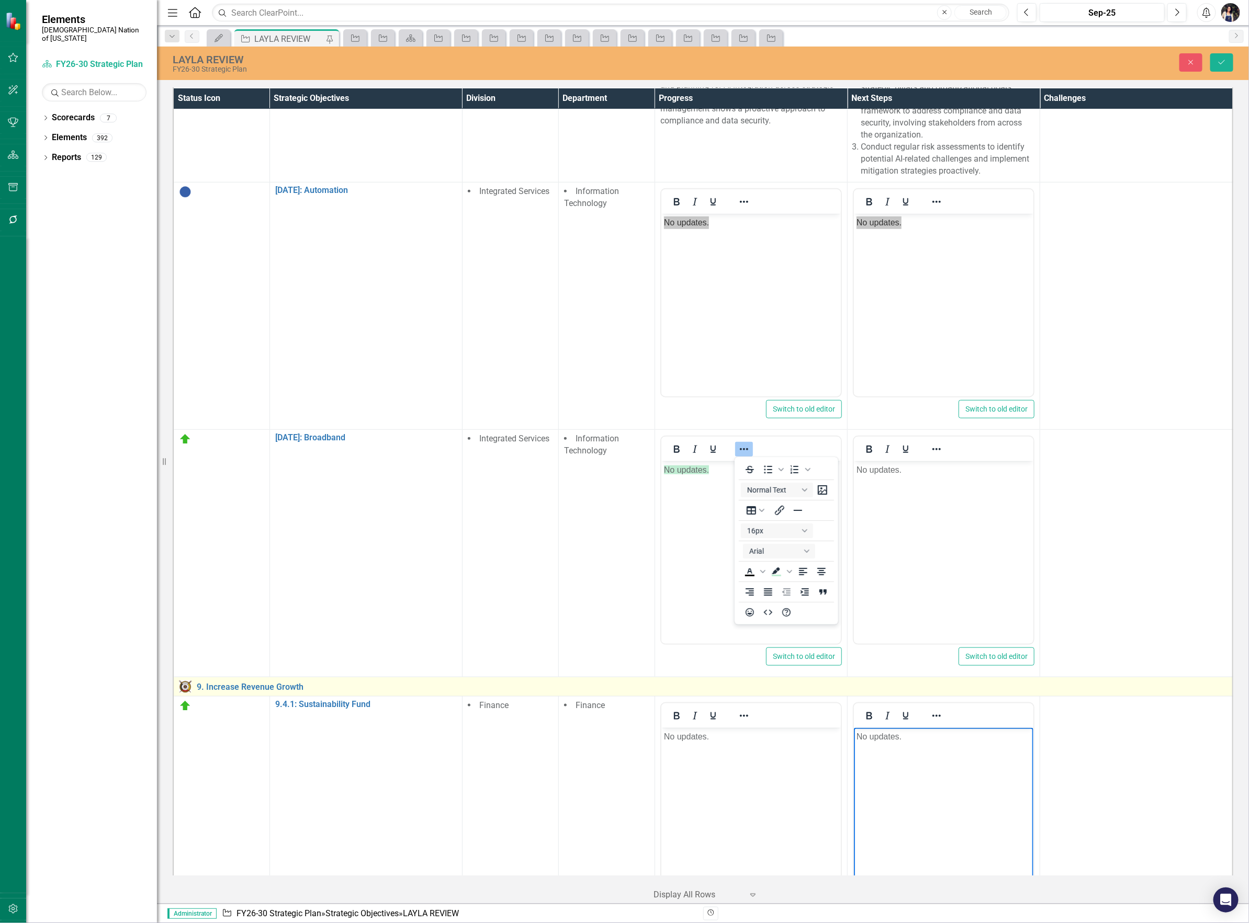
scroll to position [625, 0]
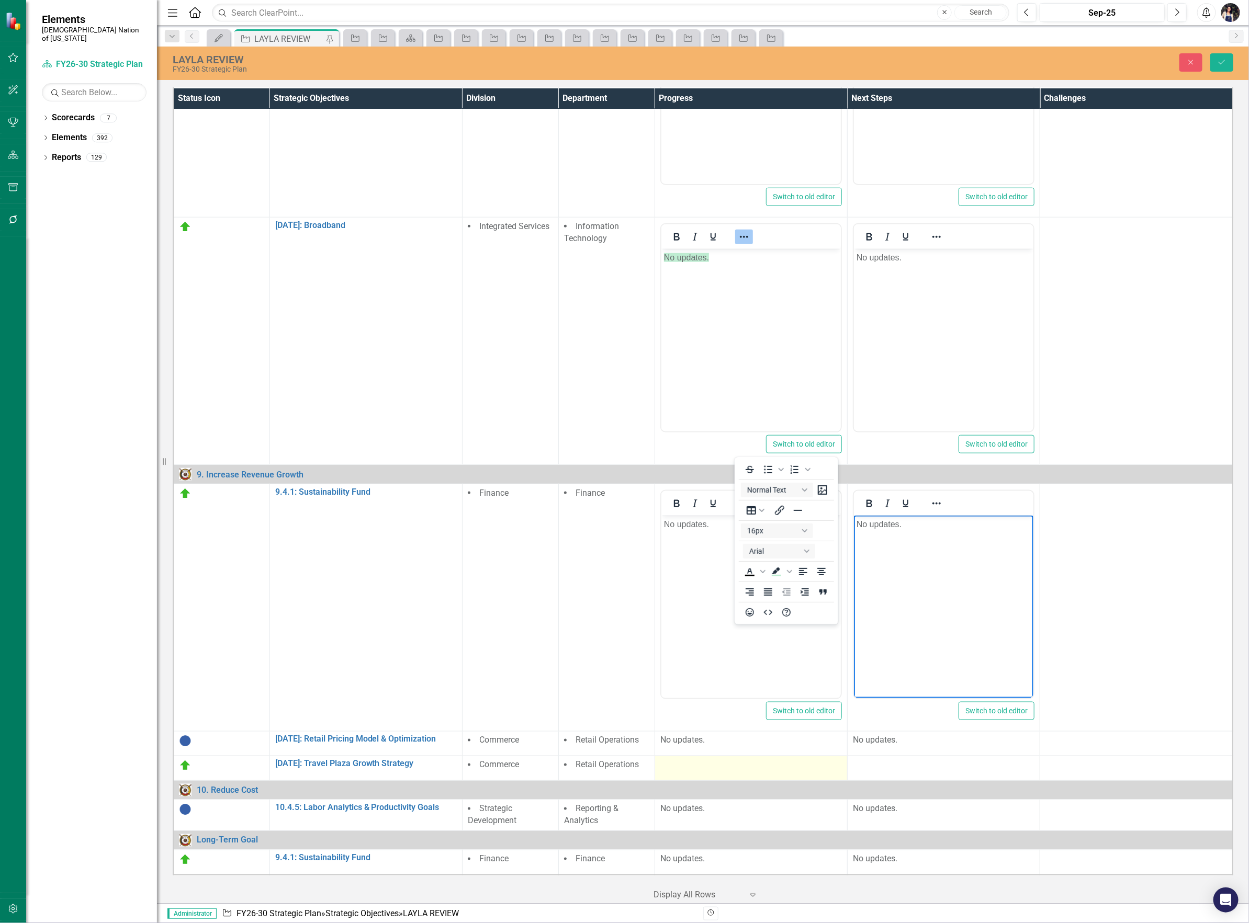
click at [719, 760] on div at bounding box center [751, 766] width 182 height 13
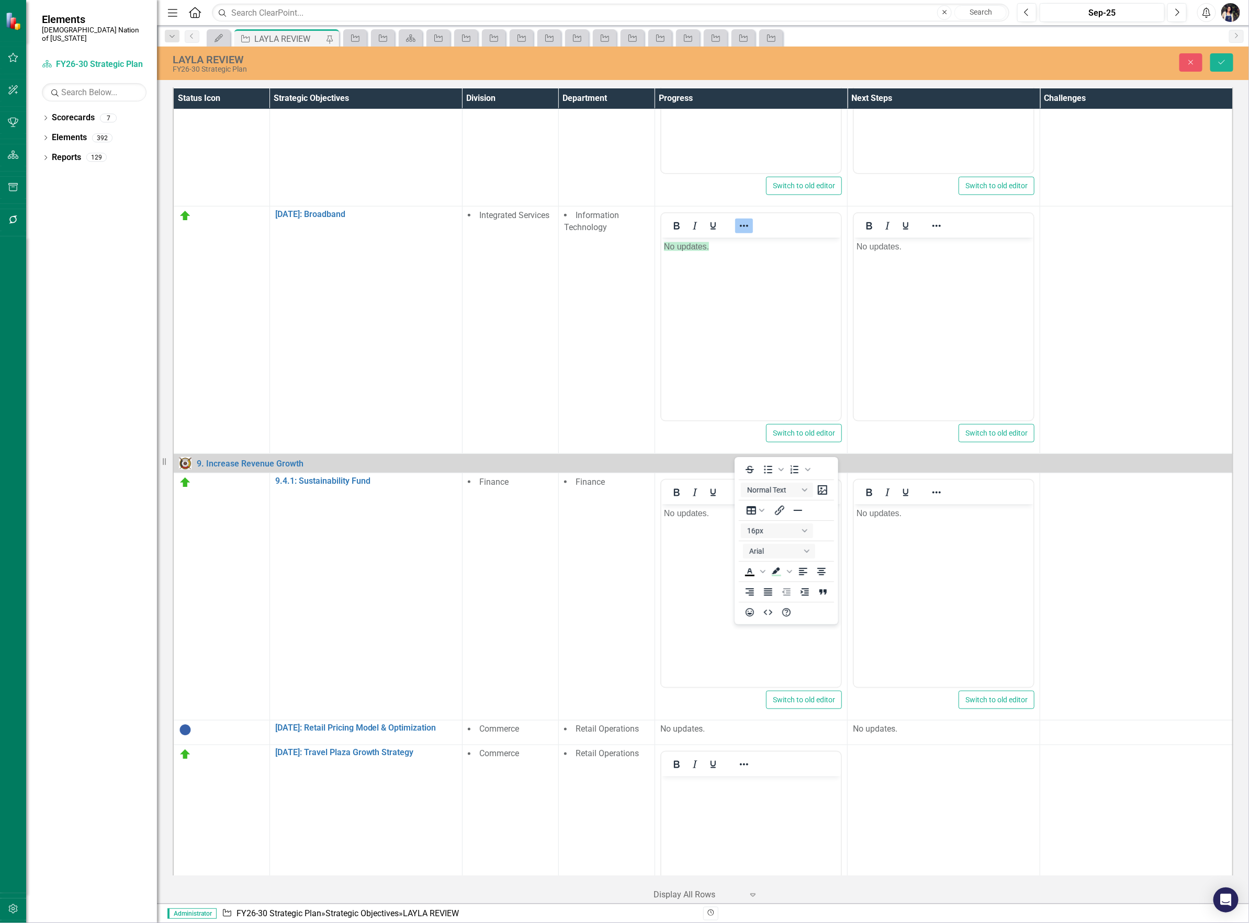
scroll to position [0, 0]
click at [734, 833] on body "Rich Text Area. Press ALT-0 for help." at bounding box center [750, 855] width 179 height 157
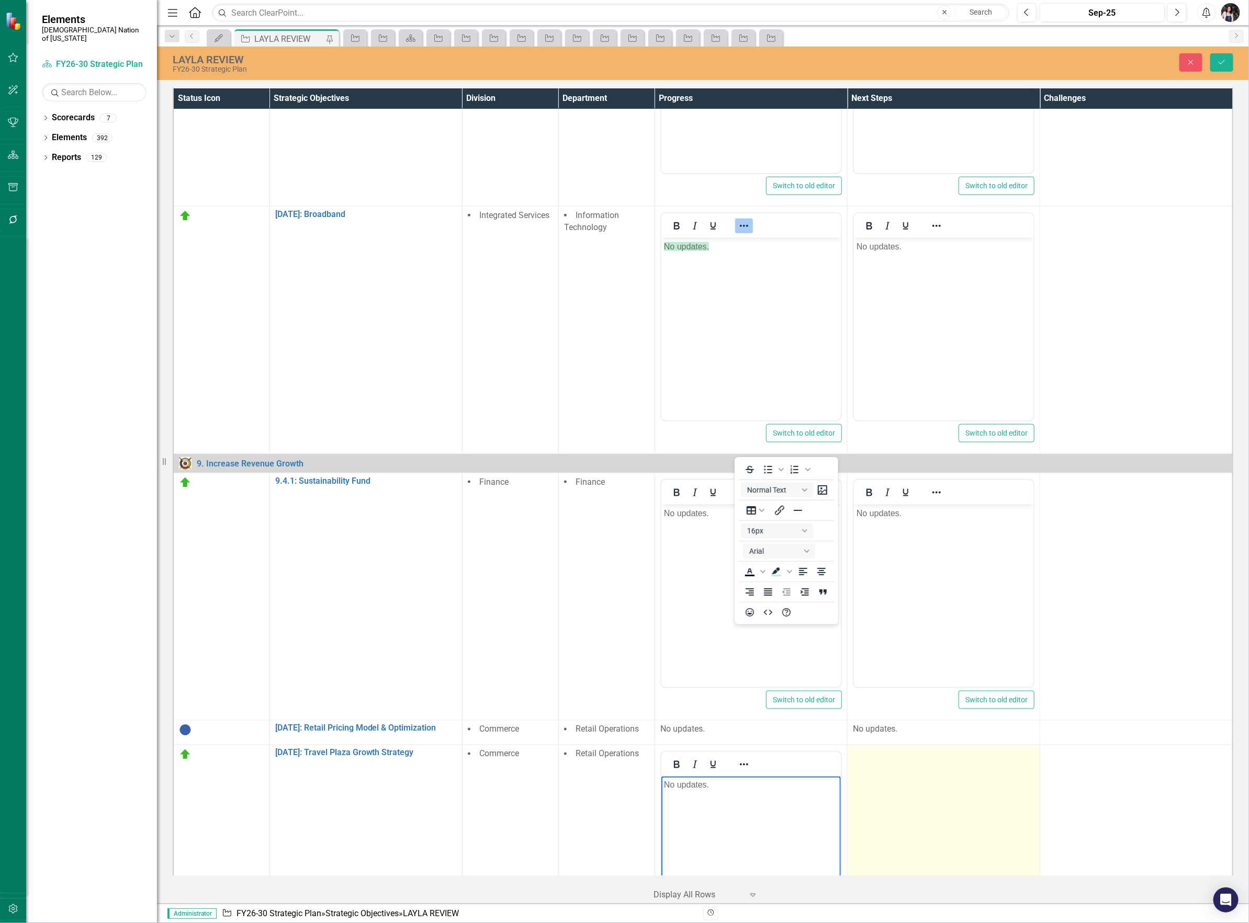
click at [955, 804] on td at bounding box center [943, 868] width 193 height 247
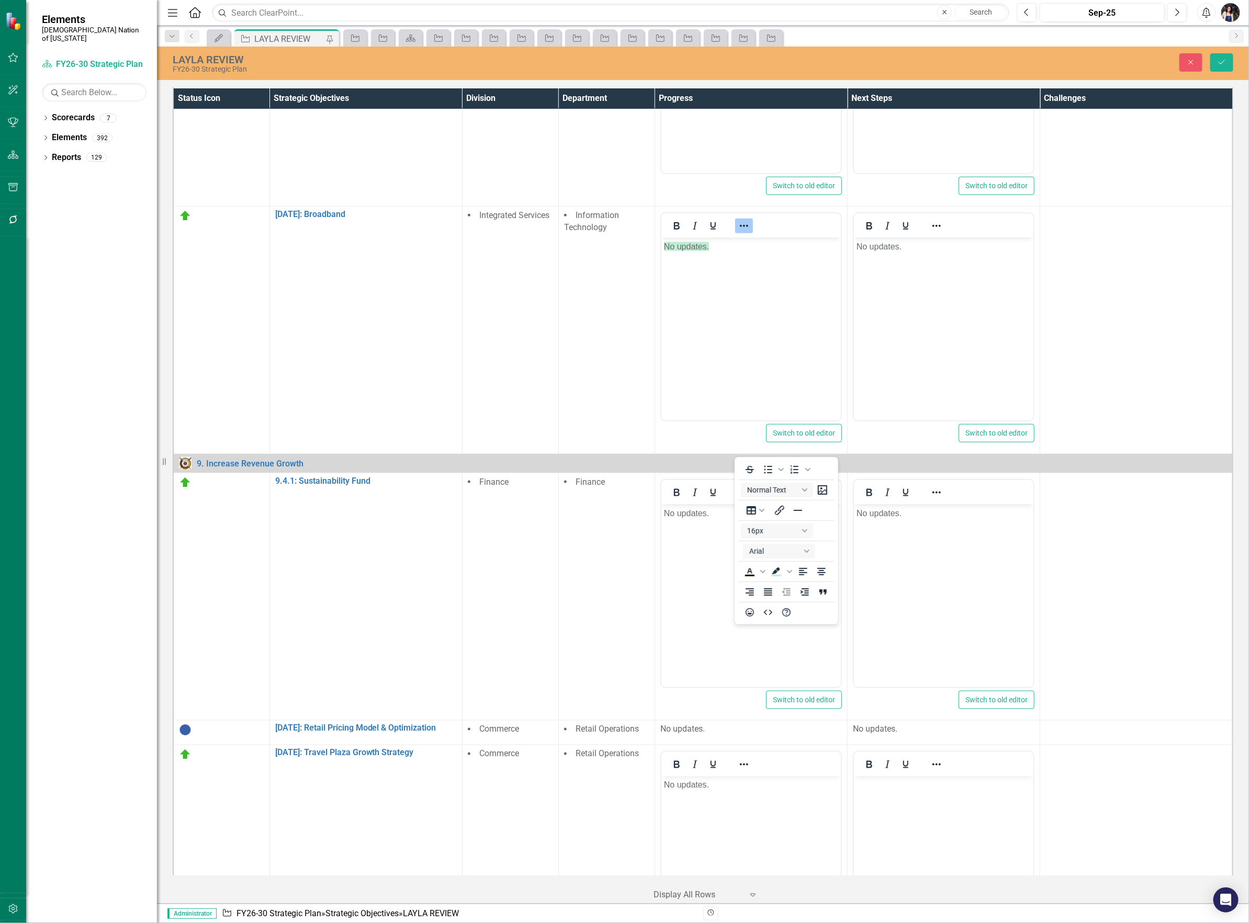
click at [950, 836] on body "Rich Text Area. Press ALT-0 for help." at bounding box center [942, 855] width 179 height 157
drag, startPoint x: 726, startPoint y: 786, endPoint x: 580, endPoint y: 789, distance: 146.0
click at [661, 789] on html "No updates." at bounding box center [750, 855] width 179 height 157
click at [776, 573] on icon "Background color Light Green" at bounding box center [776, 571] width 13 height 13
click at [782, 817] on body "No updates." at bounding box center [750, 855] width 179 height 157
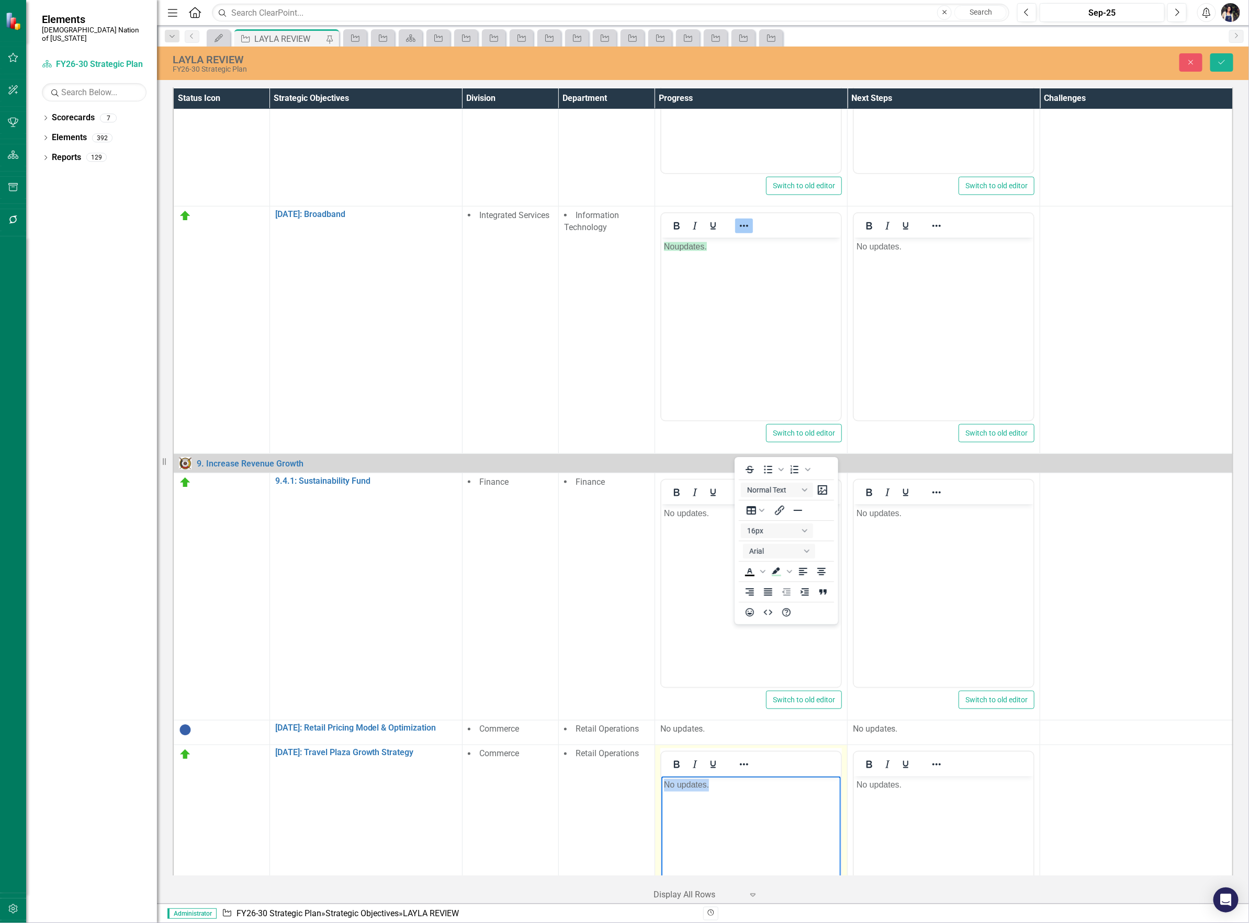
drag, startPoint x: 708, startPoint y: 784, endPoint x: 604, endPoint y: 786, distance: 103.6
click at [661, 786] on html "No updates." at bounding box center [750, 855] width 179 height 157
click at [788, 575] on span "Background color Light Green" at bounding box center [789, 571] width 8 height 15
click at [775, 590] on icon "Light Green" at bounding box center [776, 587] width 6 height 6
click at [744, 829] on body "No updates." at bounding box center [750, 855] width 179 height 157
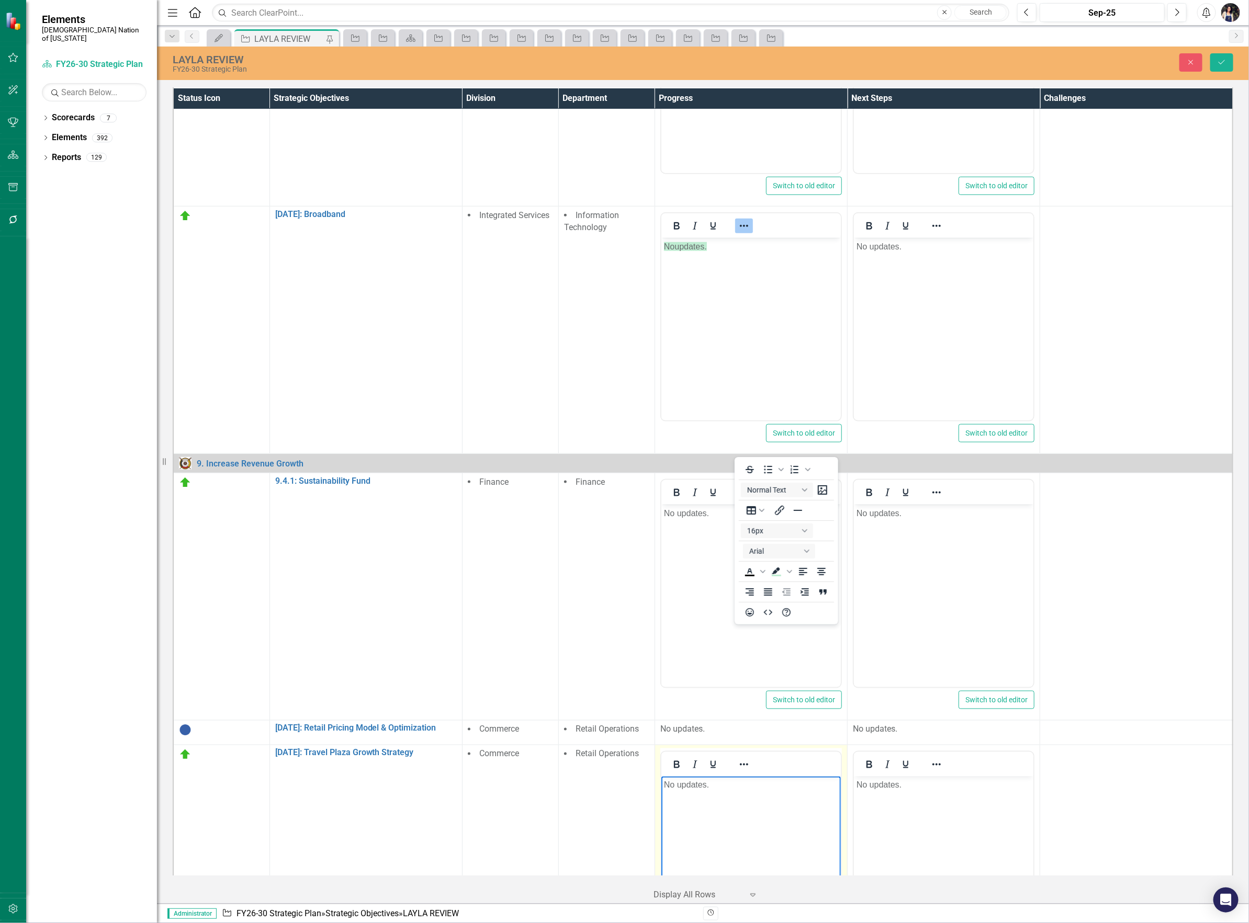
click at [690, 790] on p "No updates." at bounding box center [750, 785] width 174 height 13
click at [777, 570] on icon "Background color Light Green" at bounding box center [776, 571] width 8 height 7
click at [778, 852] on body "No updates." at bounding box center [750, 855] width 179 height 157
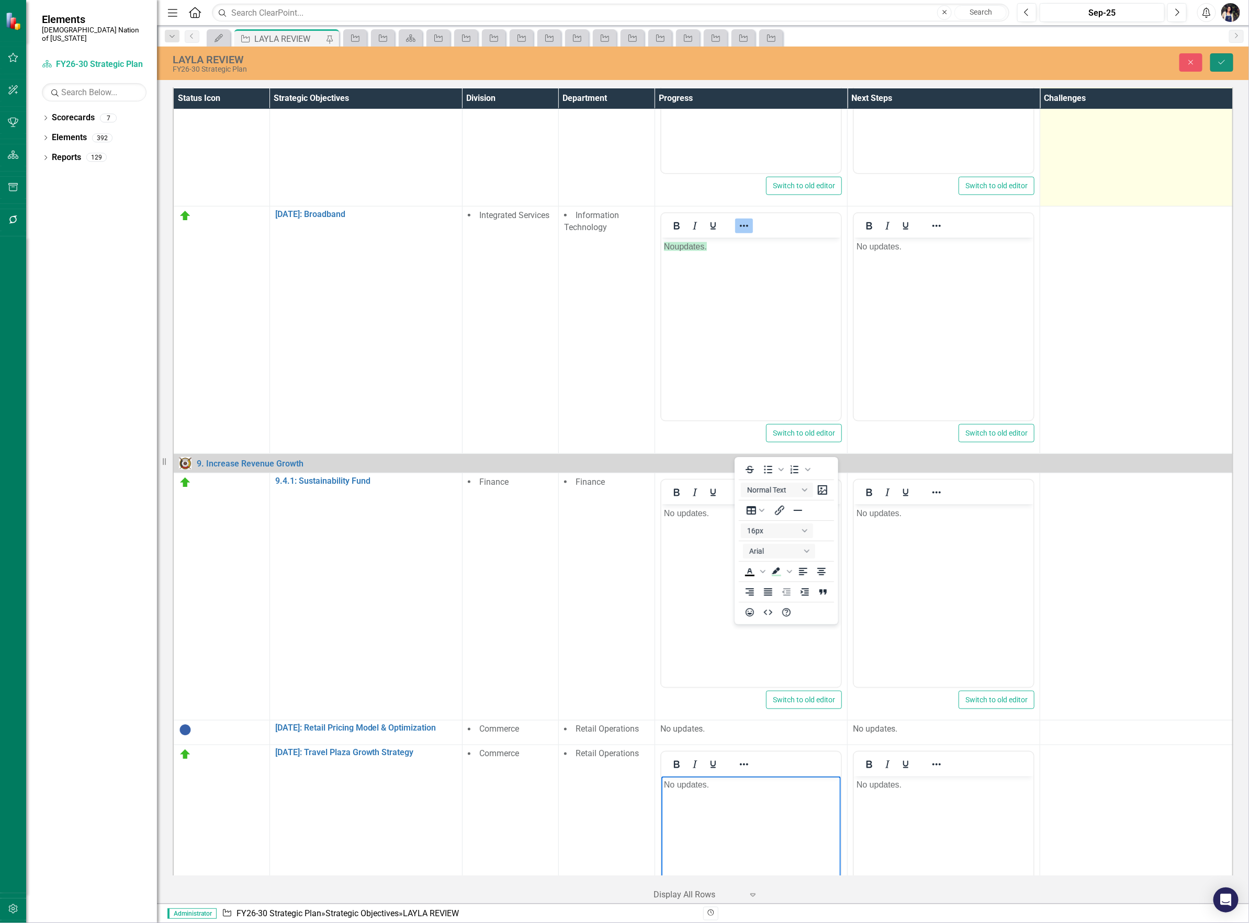
drag, startPoint x: 1219, startPoint y: 63, endPoint x: 1160, endPoint y: 134, distance: 92.2
click at [1219, 64] on icon "Save" at bounding box center [1221, 62] width 9 height 7
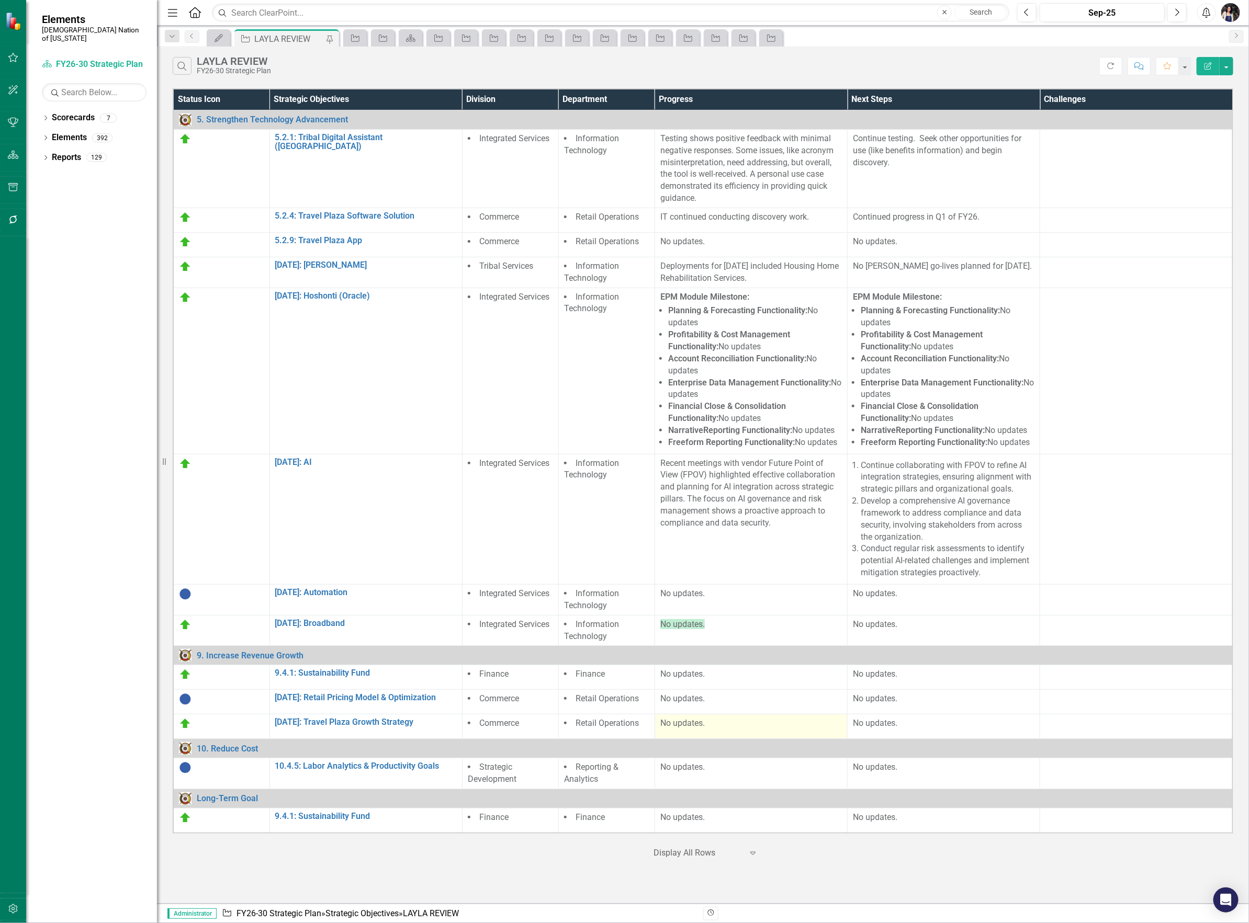
click at [714, 730] on p "No updates." at bounding box center [751, 724] width 182 height 12
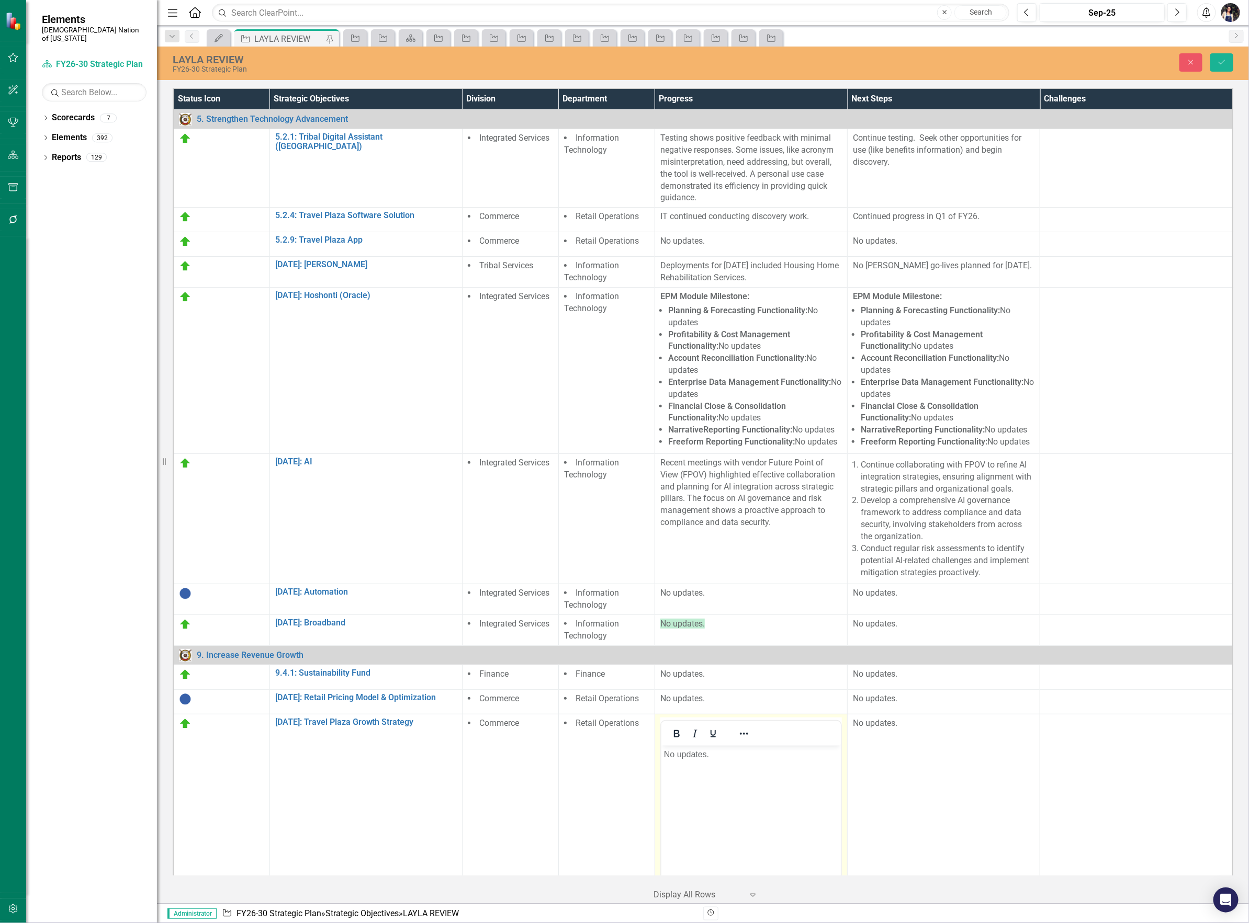
click at [691, 754] on p "No updates." at bounding box center [750, 754] width 174 height 13
drag, startPoint x: 691, startPoint y: 754, endPoint x: 726, endPoint y: 794, distance: 53.7
click at [726, 794] on body "No updates." at bounding box center [750, 823] width 179 height 157
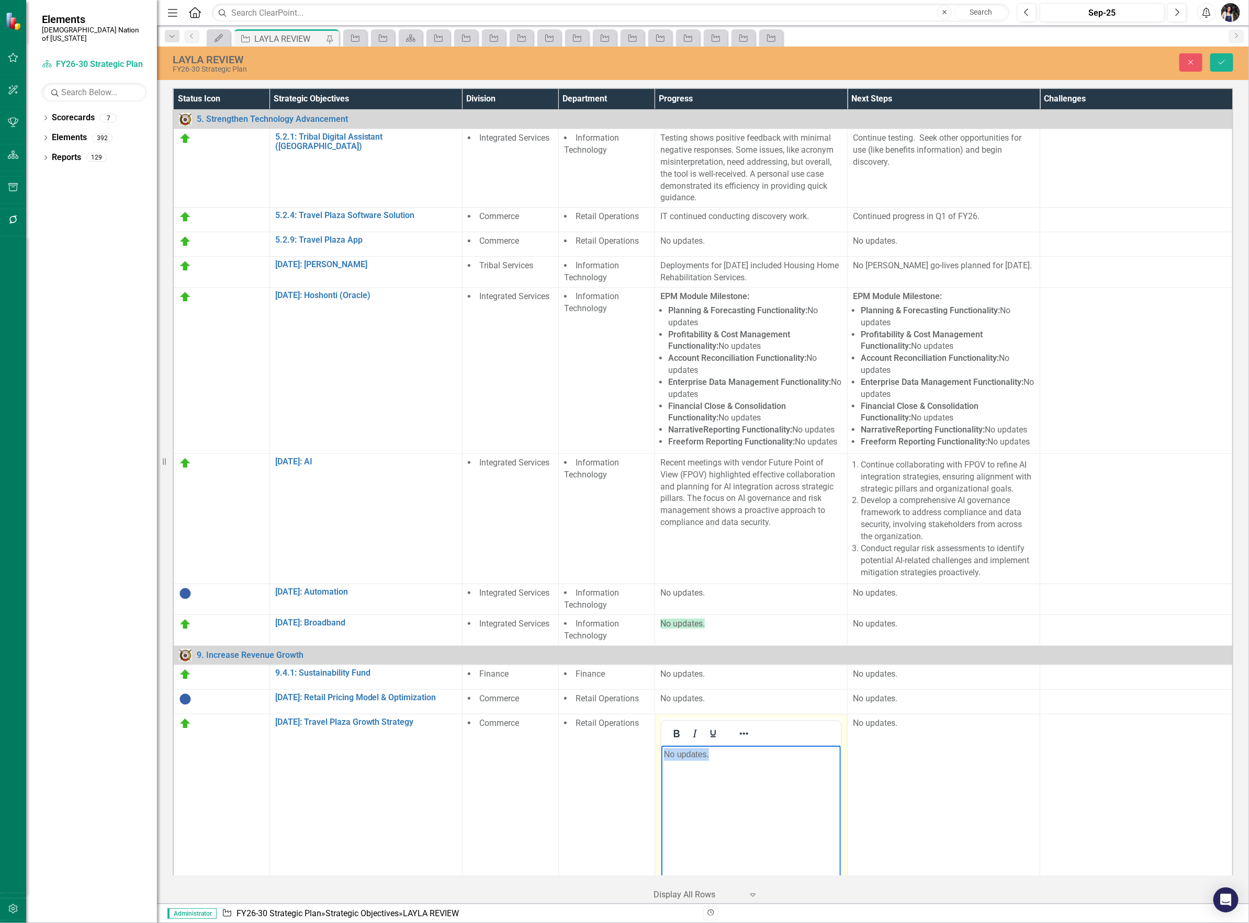
drag, startPoint x: 709, startPoint y: 757, endPoint x: 664, endPoint y: 765, distance: 45.6
click at [661, 761] on html "No updates." at bounding box center [750, 823] width 179 height 157
click at [710, 733] on icon "Underline" at bounding box center [712, 733] width 5 height 7
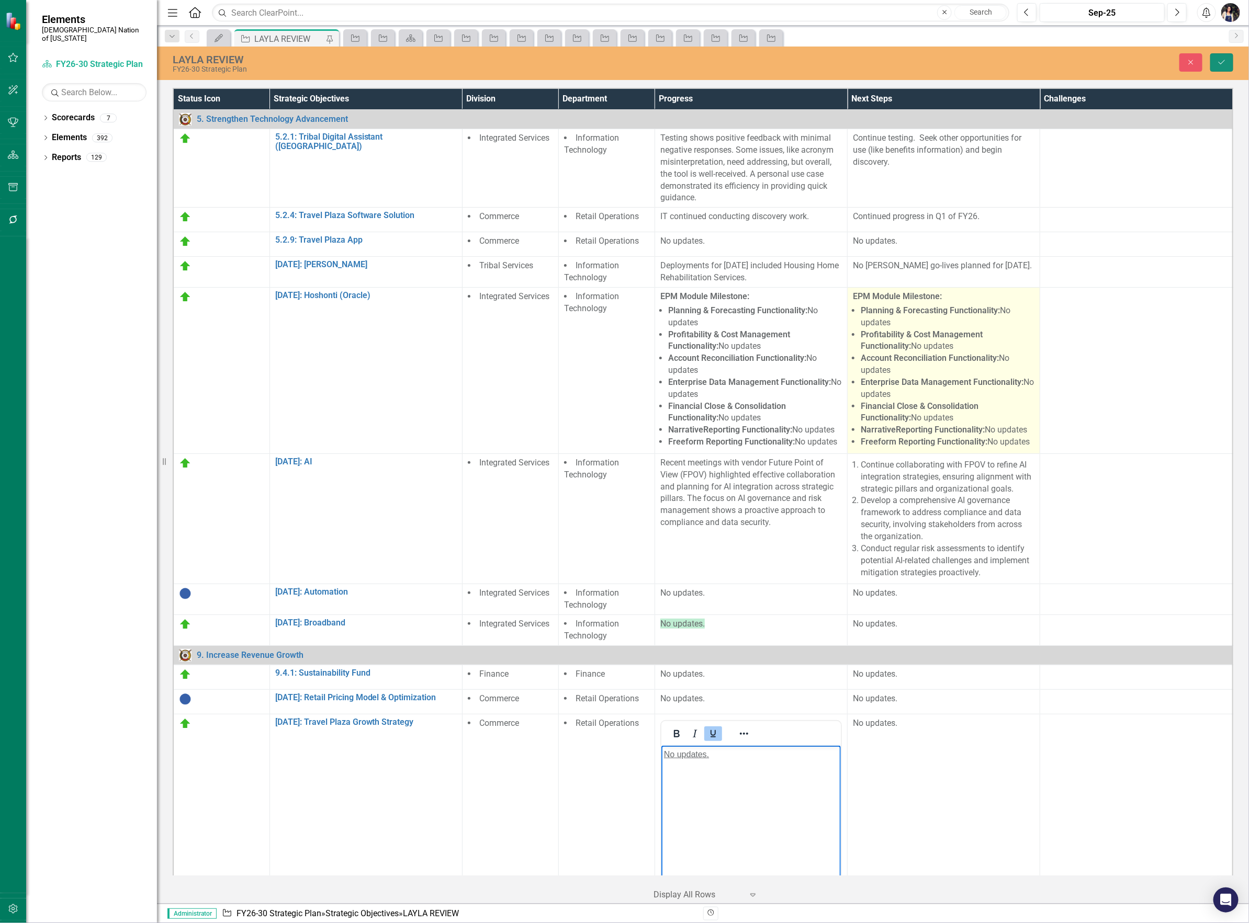
click at [1219, 61] on icon "Save" at bounding box center [1221, 62] width 9 height 7
